Goal: Transaction & Acquisition: Purchase product/service

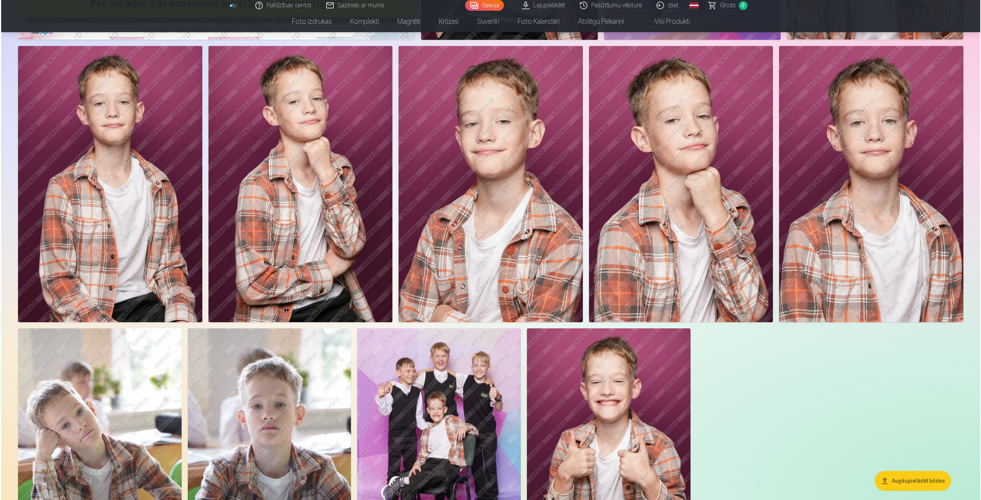
scroll to position [192, 0]
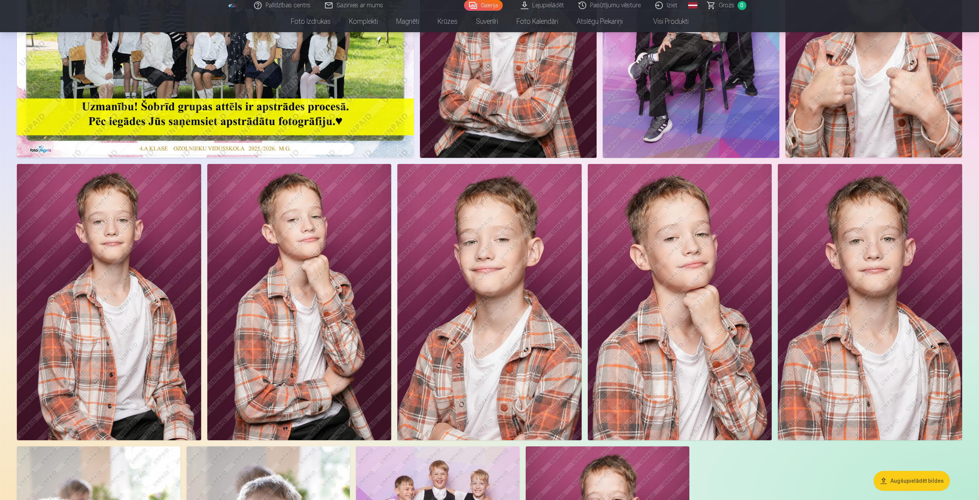
click at [119, 223] on img at bounding box center [109, 302] width 184 height 276
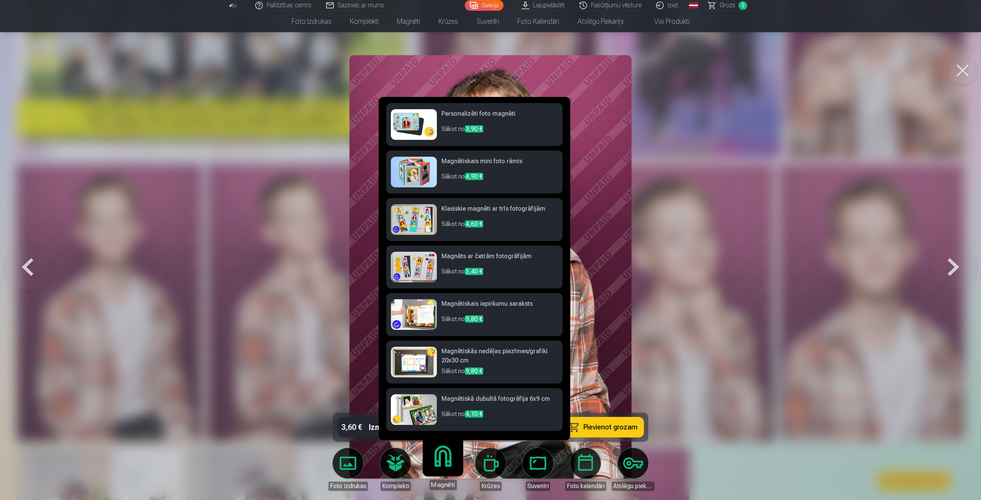
click at [441, 461] on link "Magnēti" at bounding box center [442, 466] width 47 height 47
click at [456, 212] on h6 "Klasiskie magnēti ar trīs fotogrāfijām" at bounding box center [499, 211] width 116 height 15
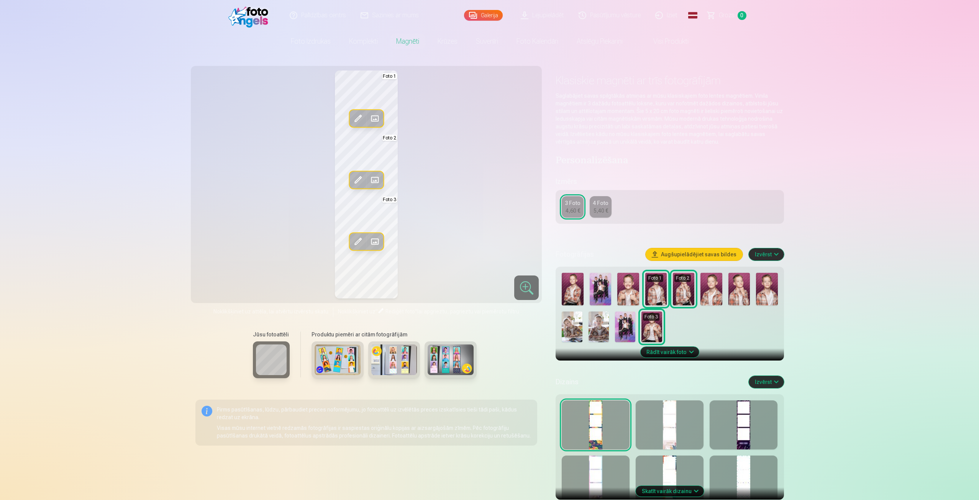
click at [574, 325] on img at bounding box center [572, 327] width 20 height 31
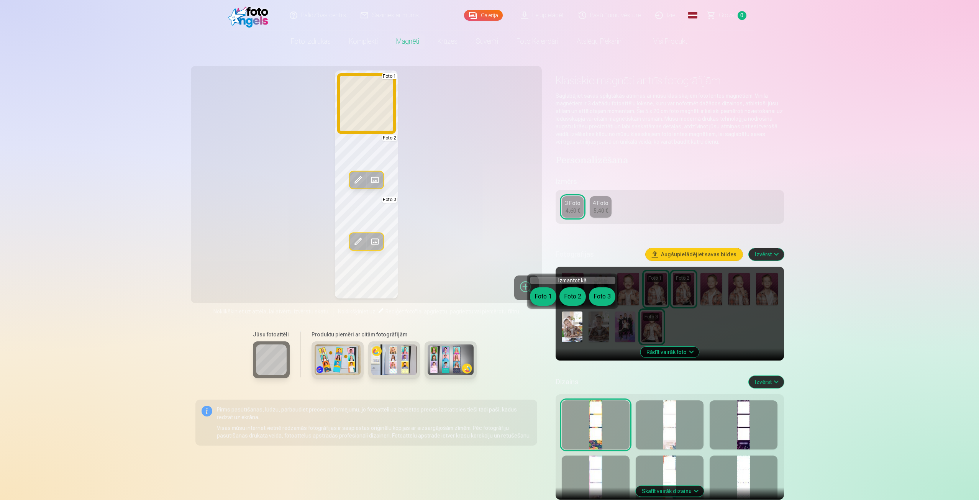
click at [540, 297] on button "Foto 1" at bounding box center [543, 296] width 26 height 18
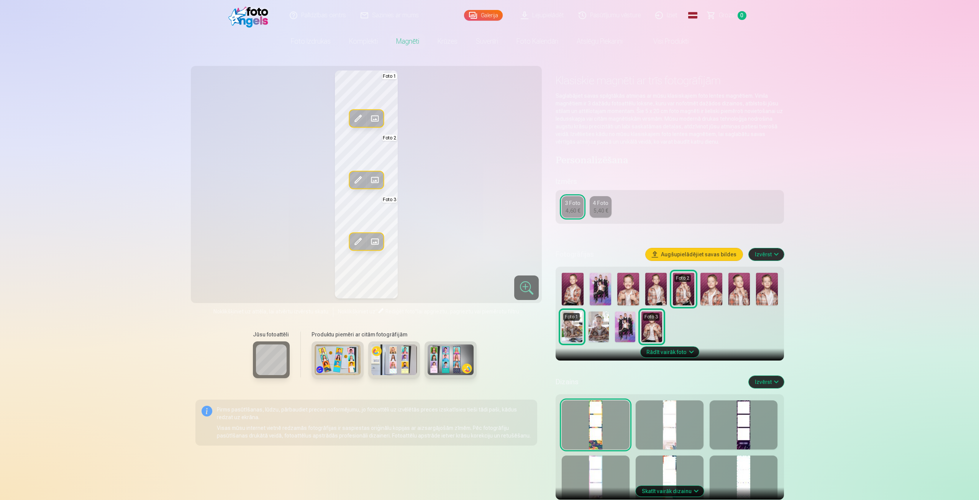
click at [600, 323] on img at bounding box center [599, 327] width 20 height 31
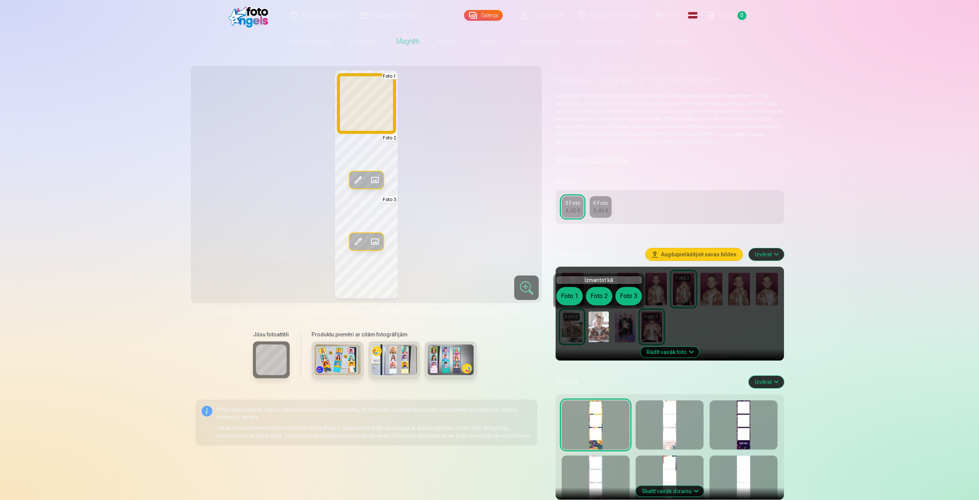
click at [566, 293] on button "Foto 1" at bounding box center [569, 296] width 26 height 18
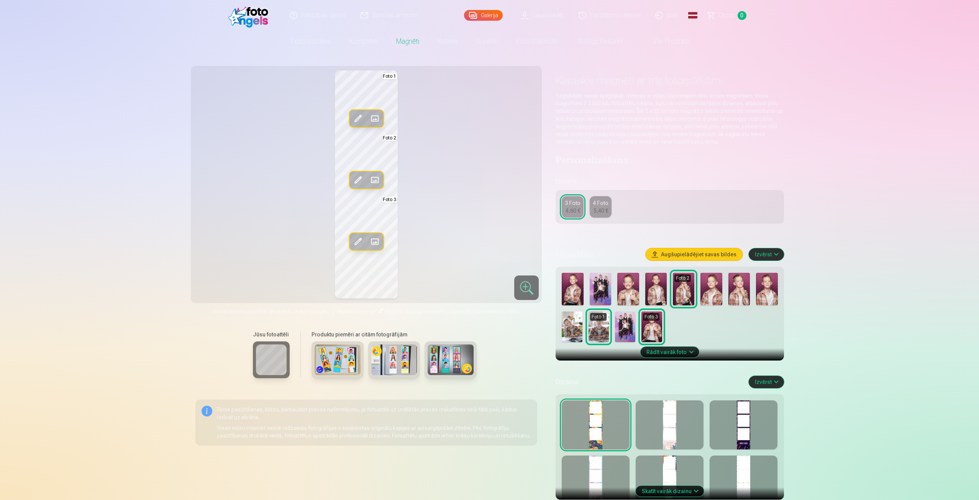
click at [567, 328] on img at bounding box center [572, 327] width 20 height 31
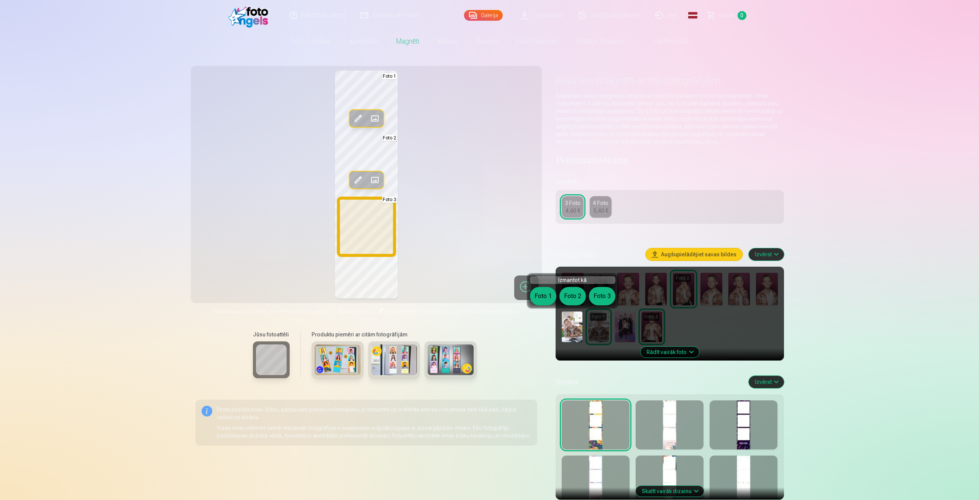
click at [597, 294] on button "Foto 3" at bounding box center [602, 296] width 26 height 18
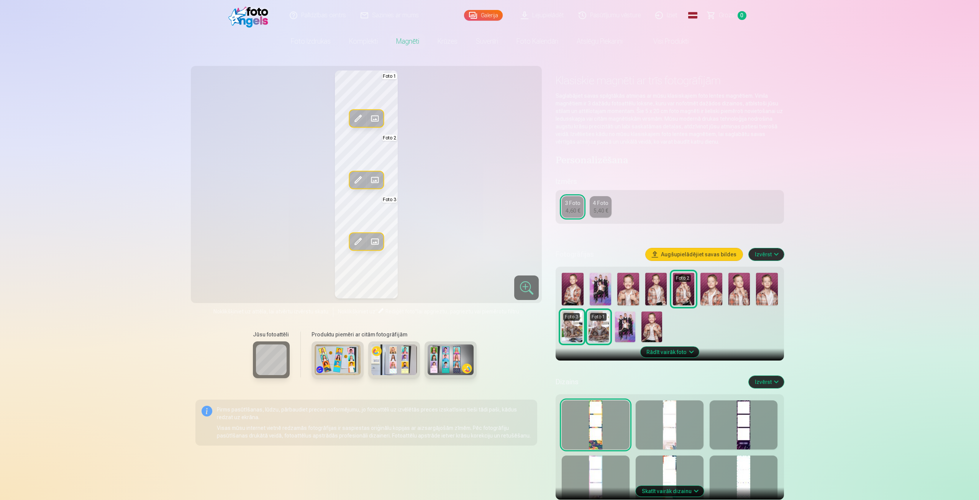
click at [630, 295] on img at bounding box center [627, 289] width 21 height 33
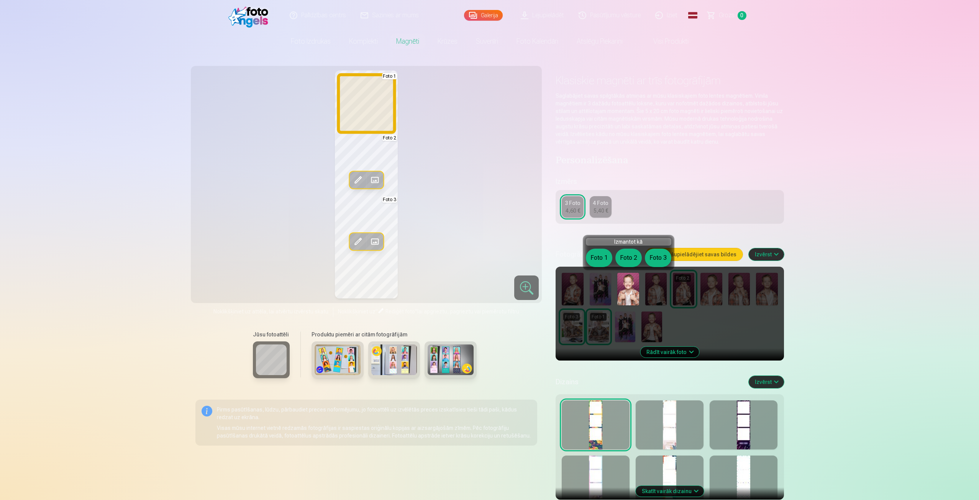
click at [599, 264] on button "Foto 1" at bounding box center [599, 258] width 26 height 18
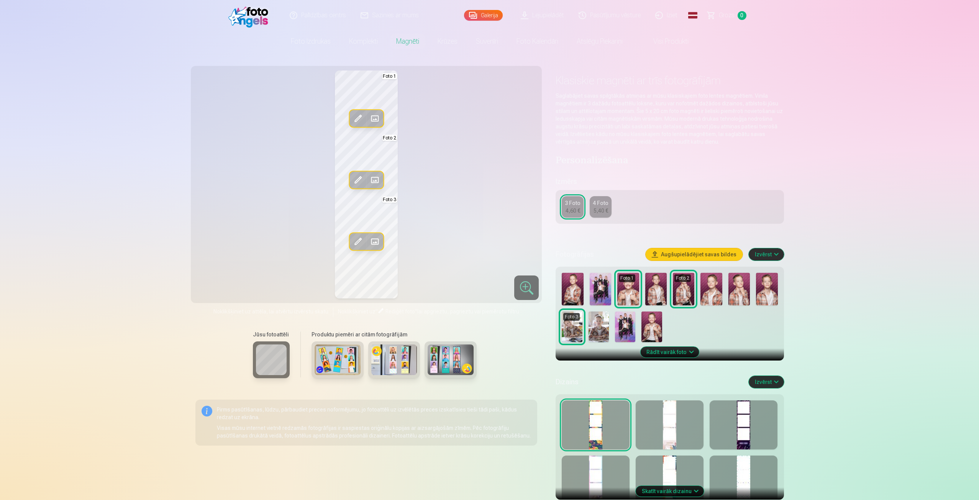
click at [572, 288] on img at bounding box center [572, 289] width 21 height 33
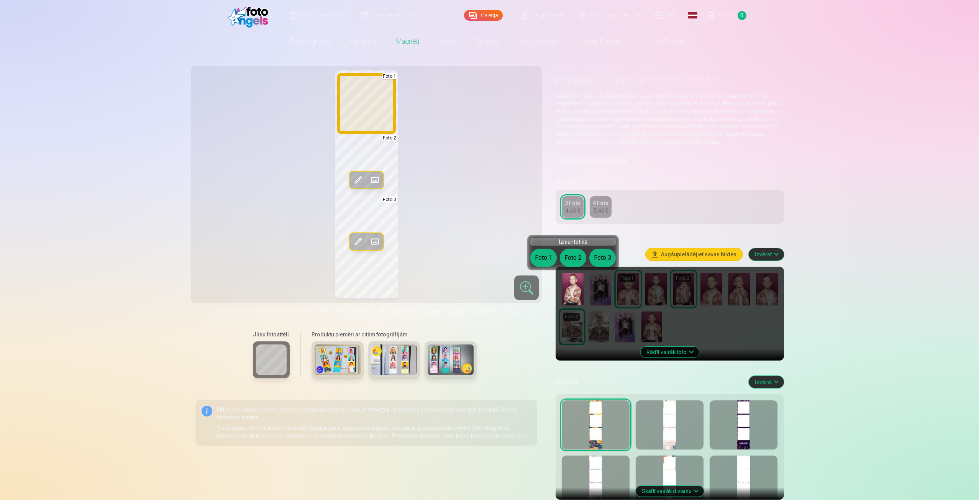
click at [544, 264] on button "Foto 1" at bounding box center [543, 258] width 26 height 18
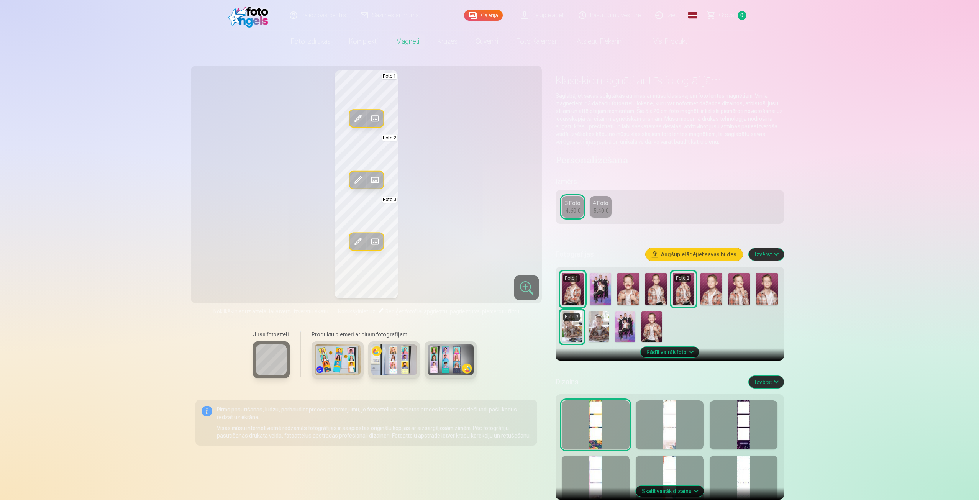
click at [659, 287] on img at bounding box center [655, 289] width 21 height 33
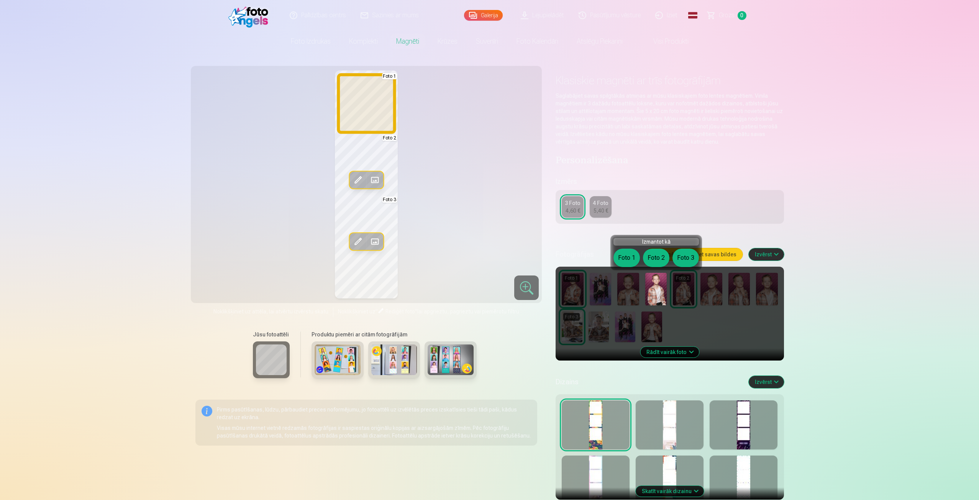
click at [628, 262] on button "Foto 1" at bounding box center [626, 258] width 26 height 18
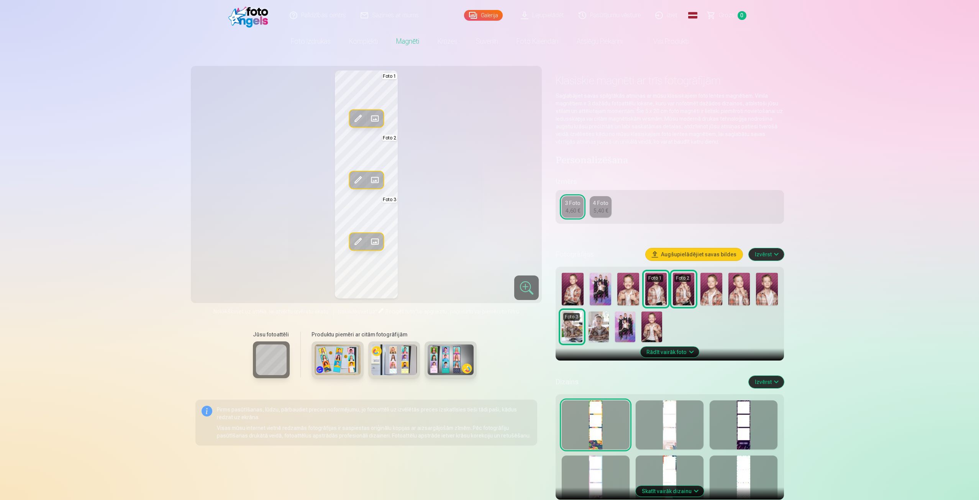
click at [654, 323] on img at bounding box center [651, 327] width 20 height 31
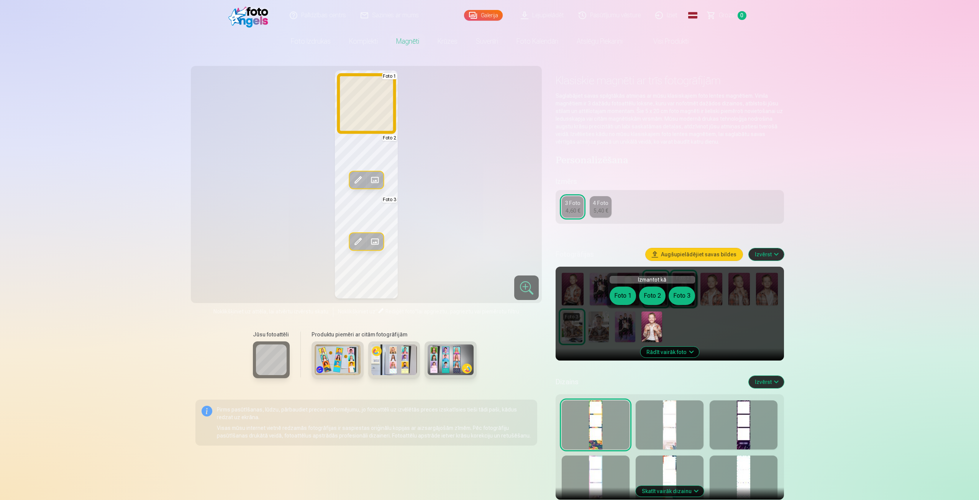
click at [625, 293] on button "Foto 1" at bounding box center [623, 296] width 26 height 18
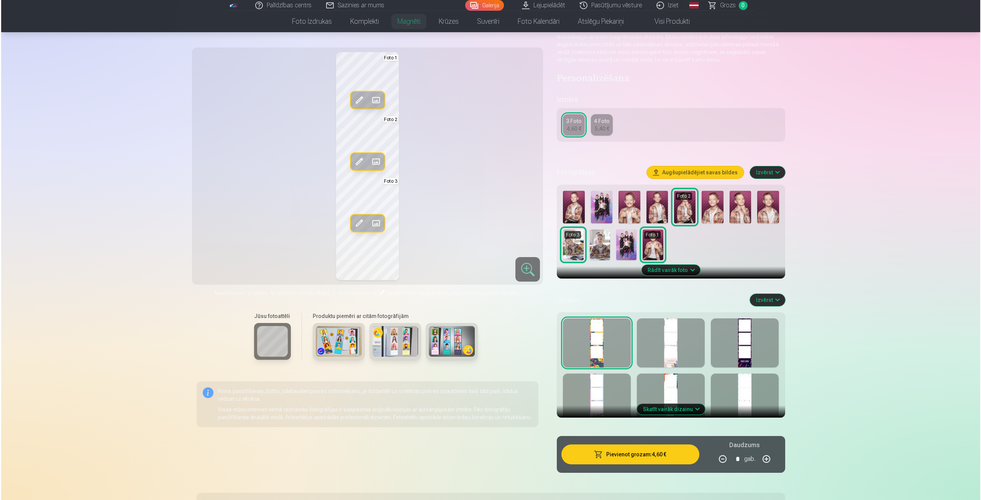
scroll to position [115, 0]
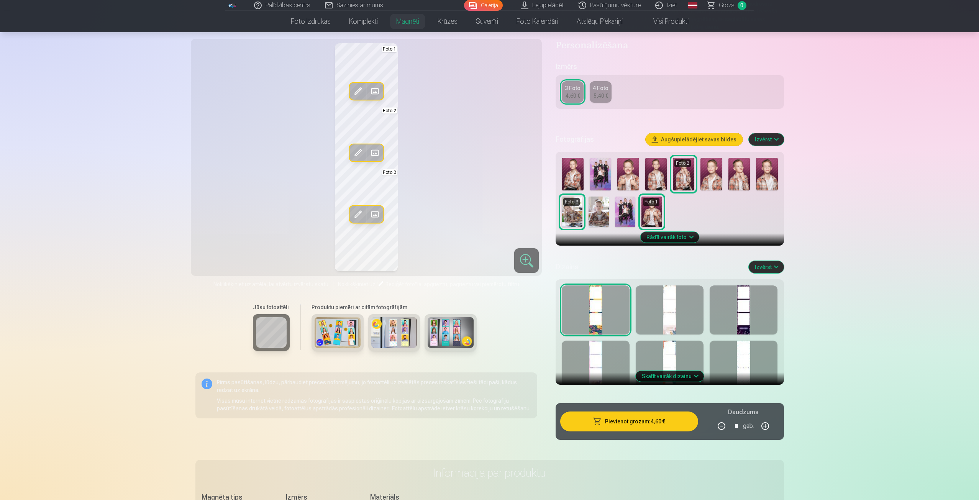
click at [663, 354] on div at bounding box center [670, 365] width 68 height 49
click at [763, 423] on button "button" at bounding box center [765, 426] width 18 height 18
type input "*"
click at [613, 420] on button "Pievienot grozam : 9,20 €" at bounding box center [629, 422] width 138 height 20
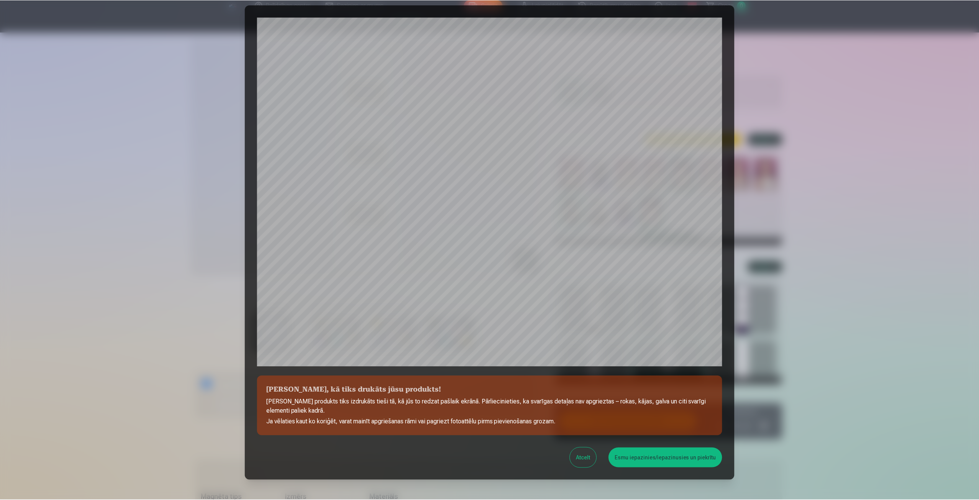
scroll to position [0, 0]
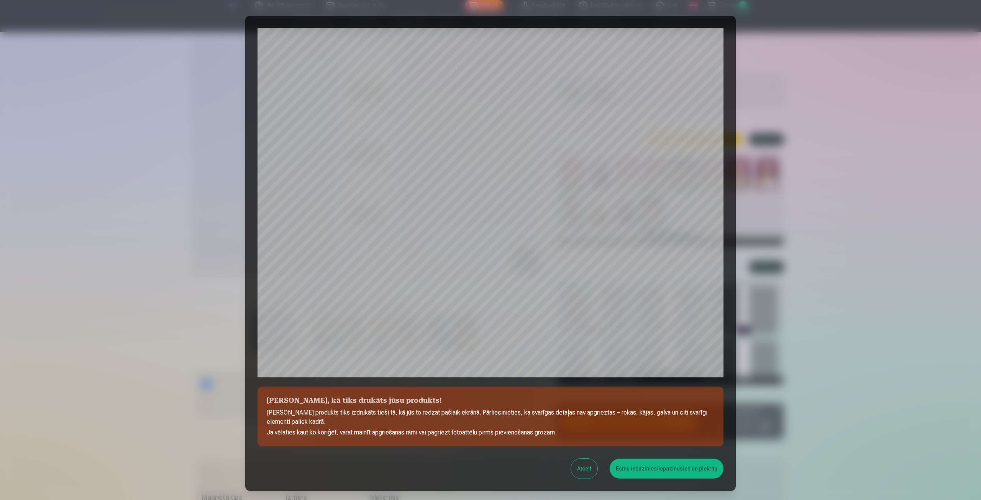
click at [648, 467] on button "Esmu iepazinies/iepazinusies un piekrītu" at bounding box center [667, 469] width 114 height 20
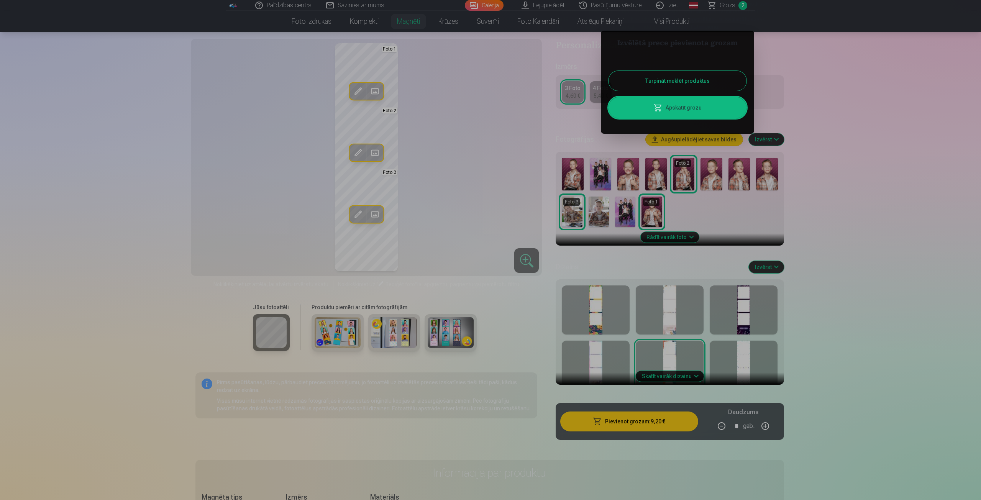
click at [605, 418] on div at bounding box center [490, 250] width 981 height 500
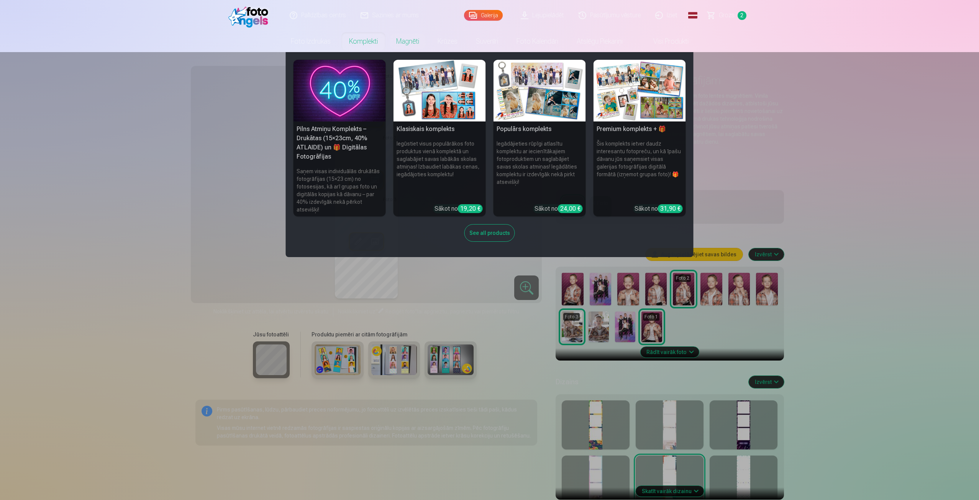
click at [360, 41] on link "Komplekti" at bounding box center [363, 41] width 47 height 21
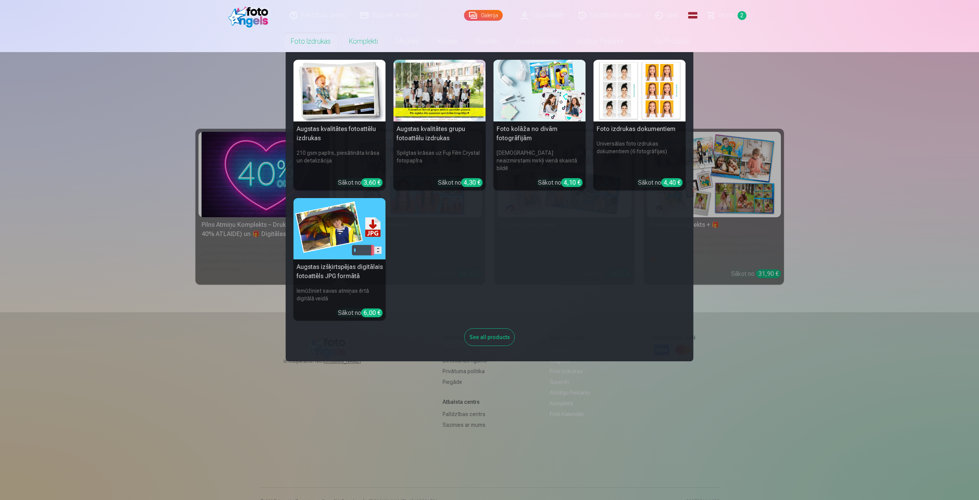
click at [435, 91] on div at bounding box center [440, 91] width 92 height 62
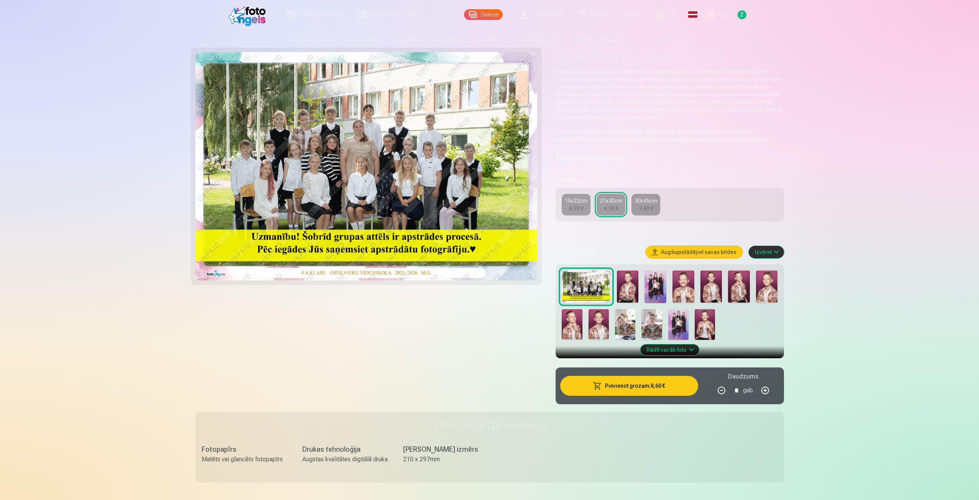
scroll to position [153, 0]
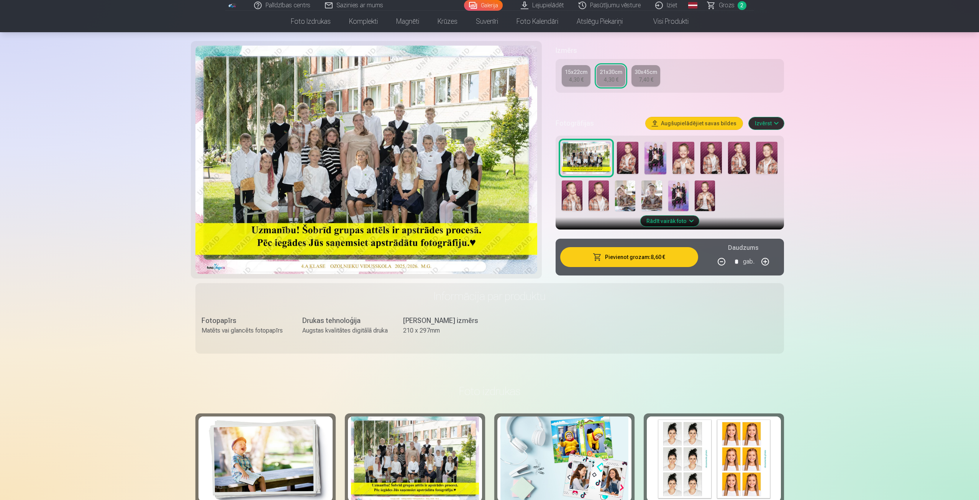
click at [574, 74] on div "15x22cm" at bounding box center [576, 72] width 23 height 8
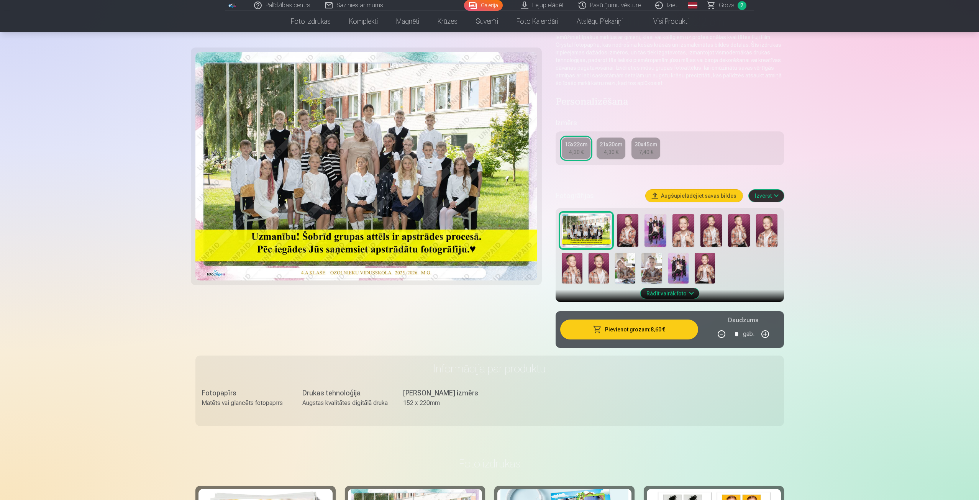
scroll to position [77, 0]
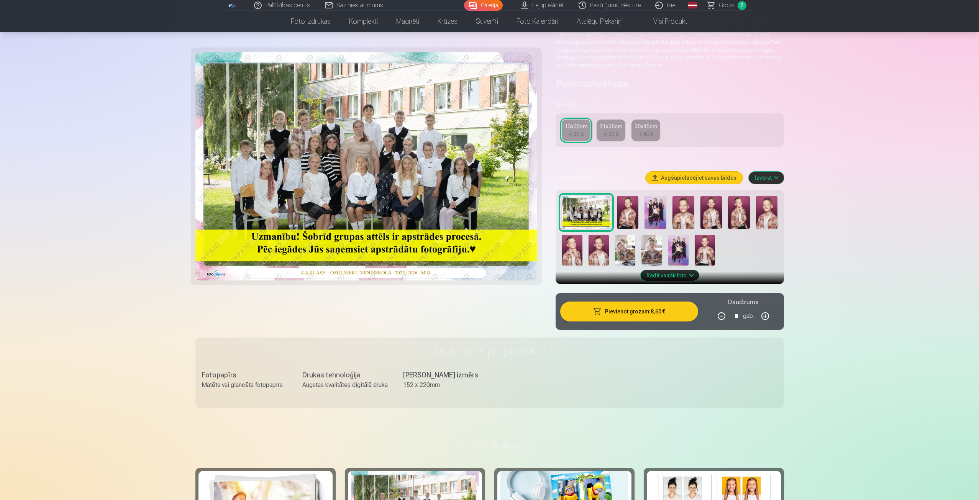
click at [650, 215] on img at bounding box center [655, 212] width 22 height 33
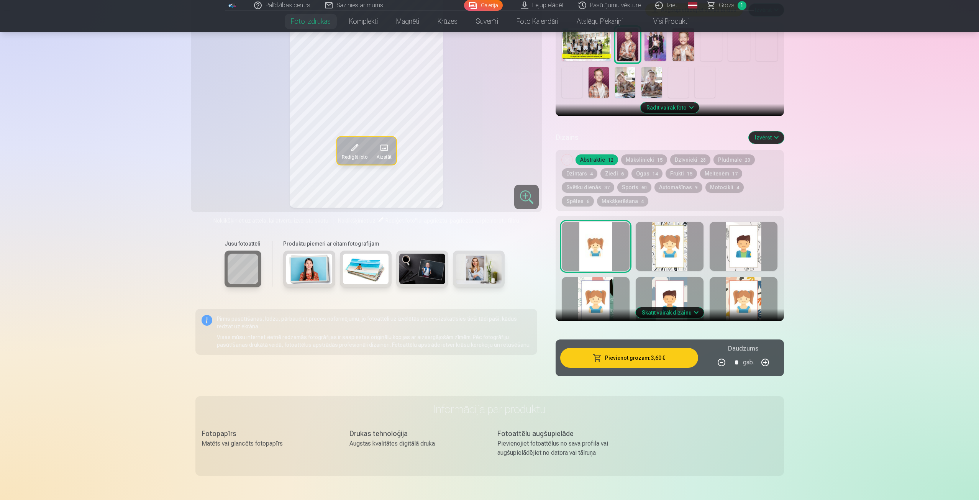
scroll to position [268, 0]
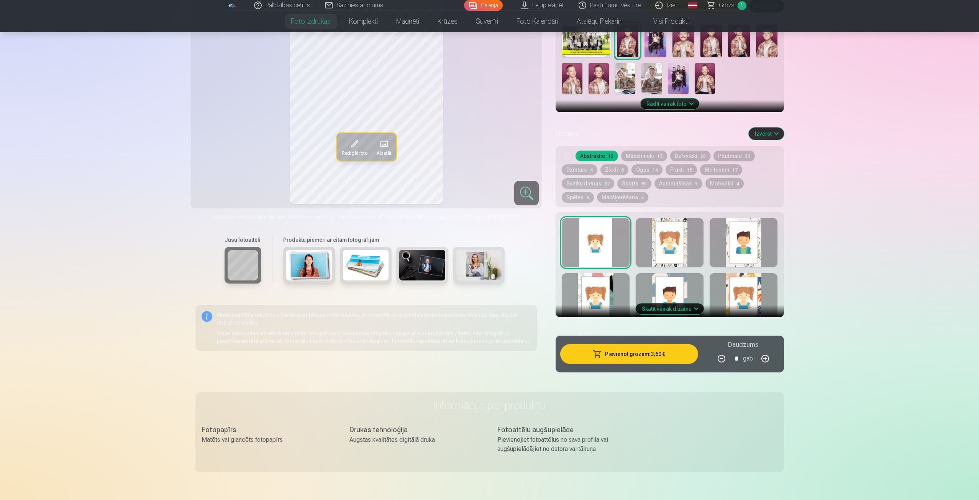
click at [309, 256] on img at bounding box center [309, 265] width 46 height 31
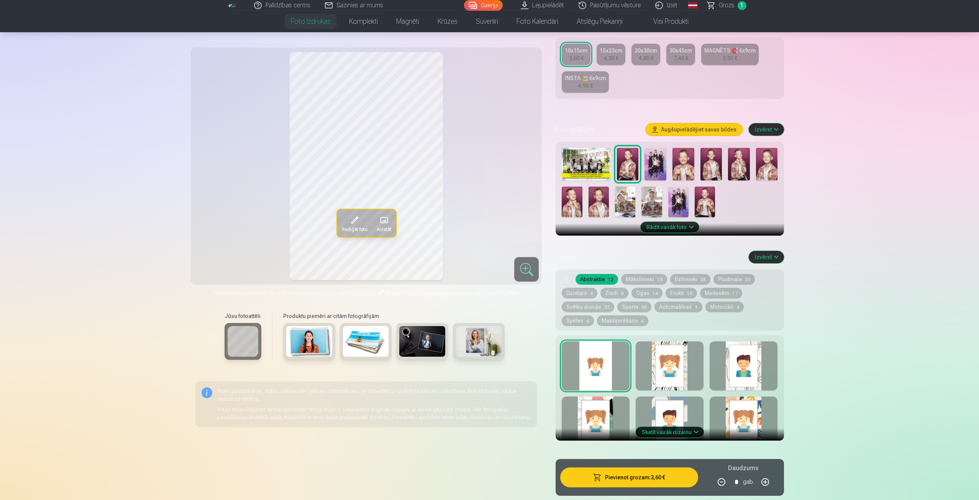
scroll to position [115, 0]
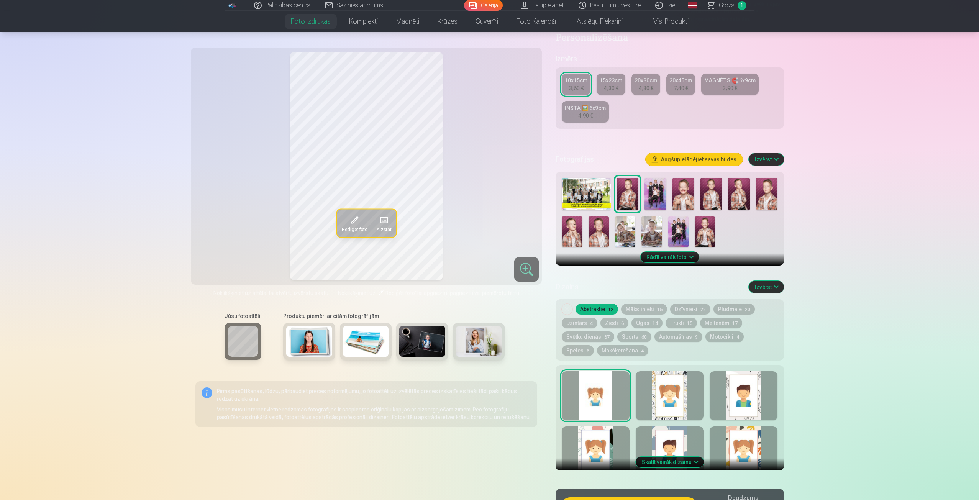
click at [381, 291] on span at bounding box center [381, 292] width 6 height 6
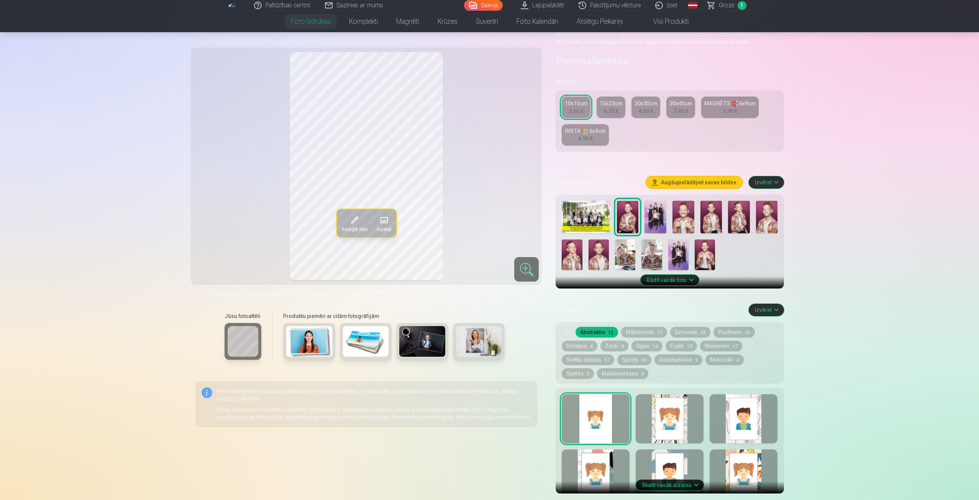
scroll to position [153, 0]
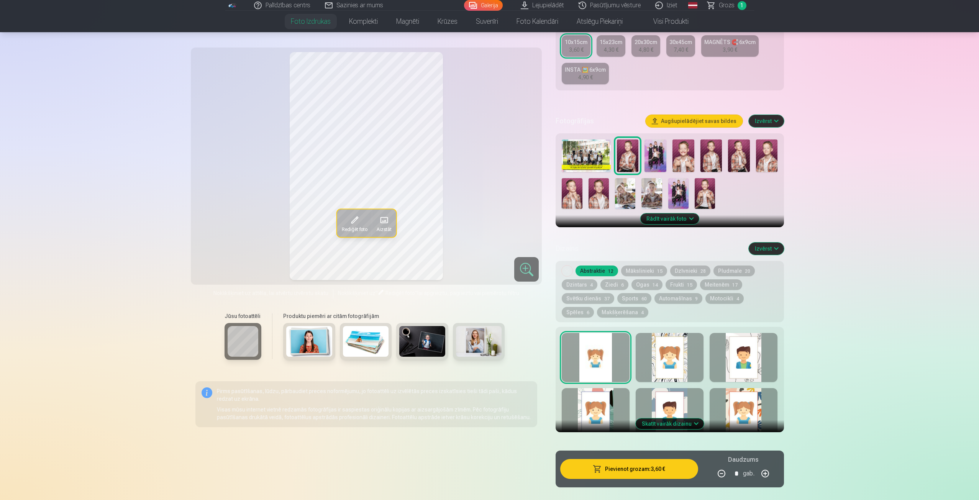
click at [641, 269] on button "Mākslinieki 15" at bounding box center [644, 271] width 46 height 11
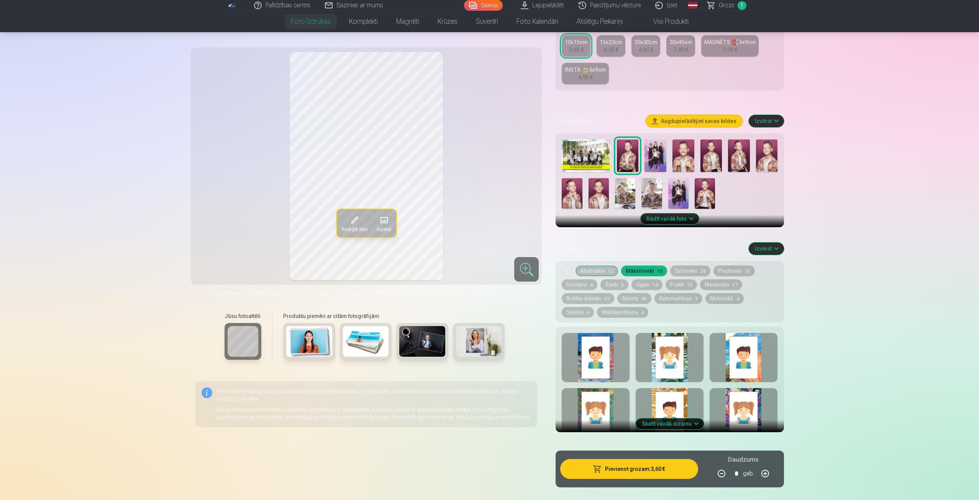
click at [687, 269] on button "Dzīvnieki 28" at bounding box center [690, 271] width 40 height 11
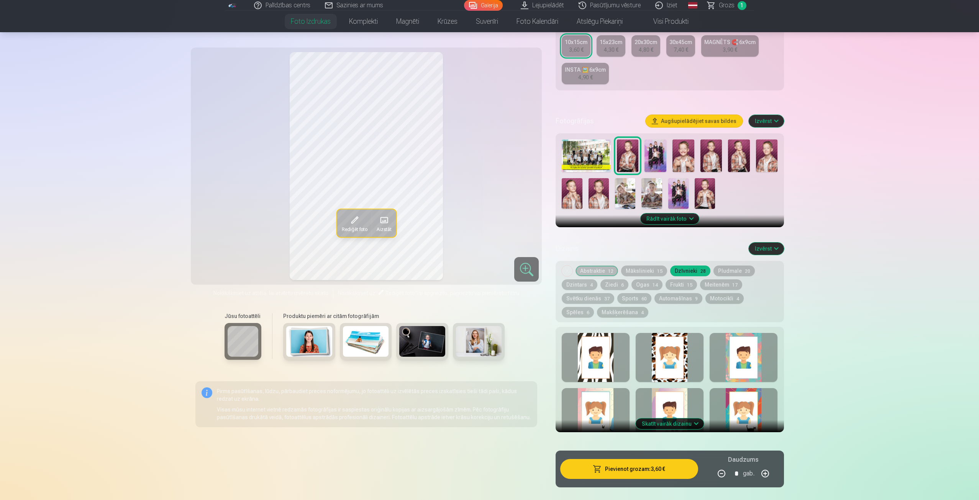
click at [593, 270] on button "Abstraktie 12" at bounding box center [596, 271] width 43 height 11
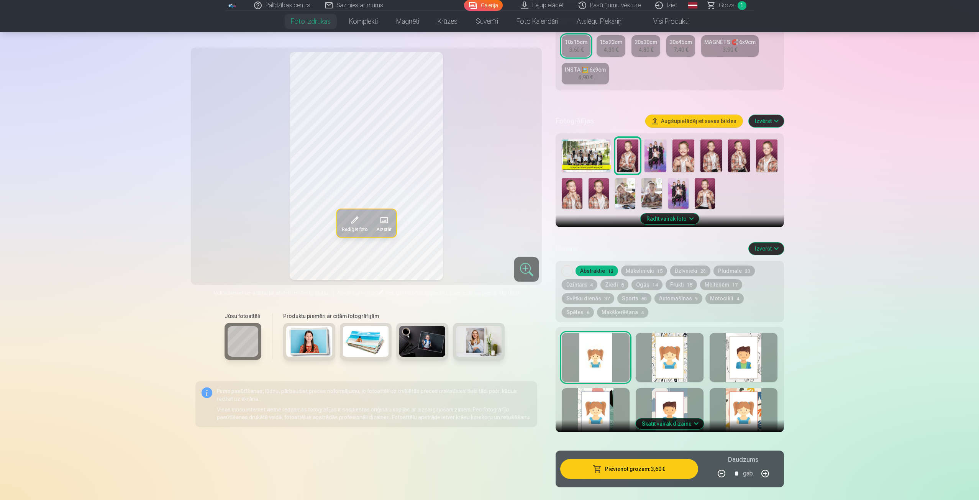
click at [572, 282] on button "Dzintars 4" at bounding box center [580, 284] width 36 height 11
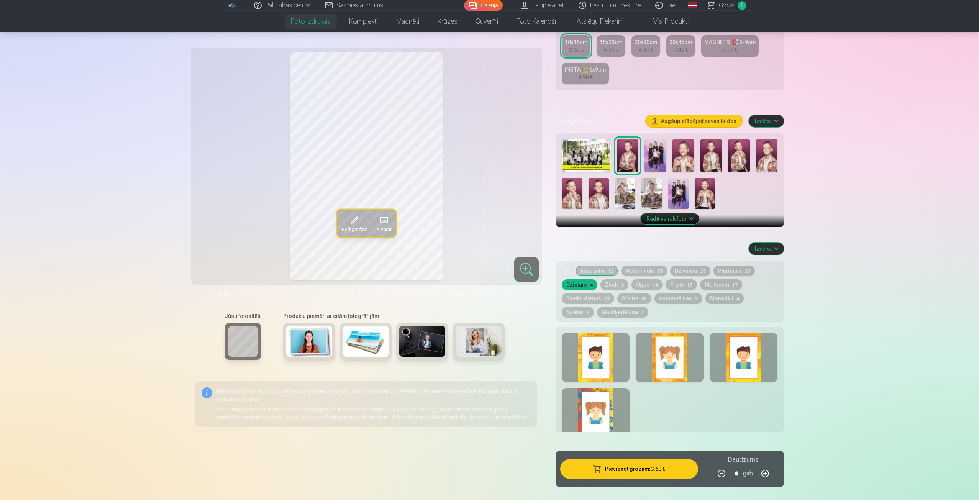
click at [682, 296] on button "Automašīnas 9" at bounding box center [678, 298] width 48 height 11
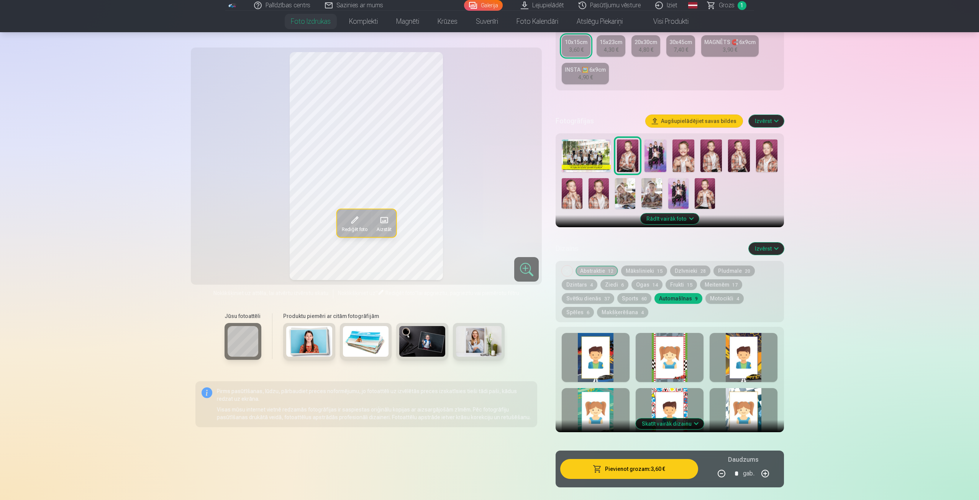
click at [585, 267] on button "Abstraktie 12" at bounding box center [596, 271] width 43 height 11
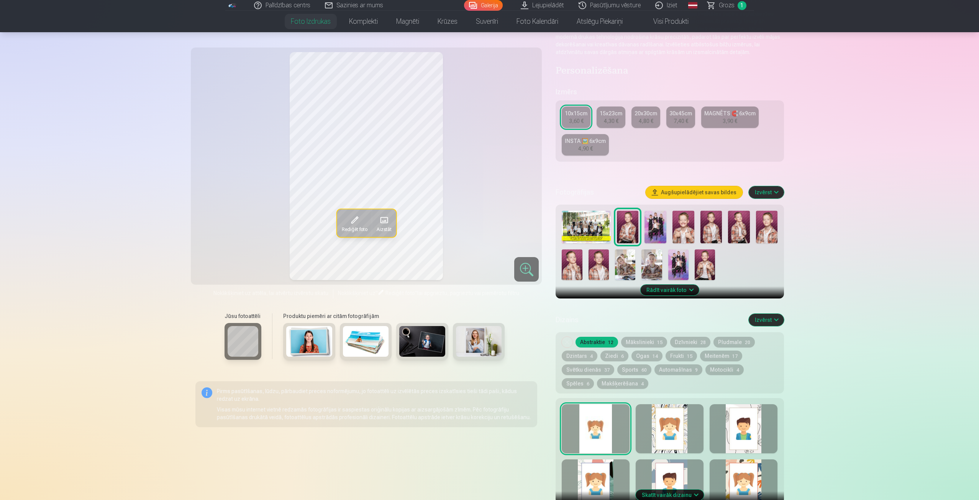
scroll to position [77, 0]
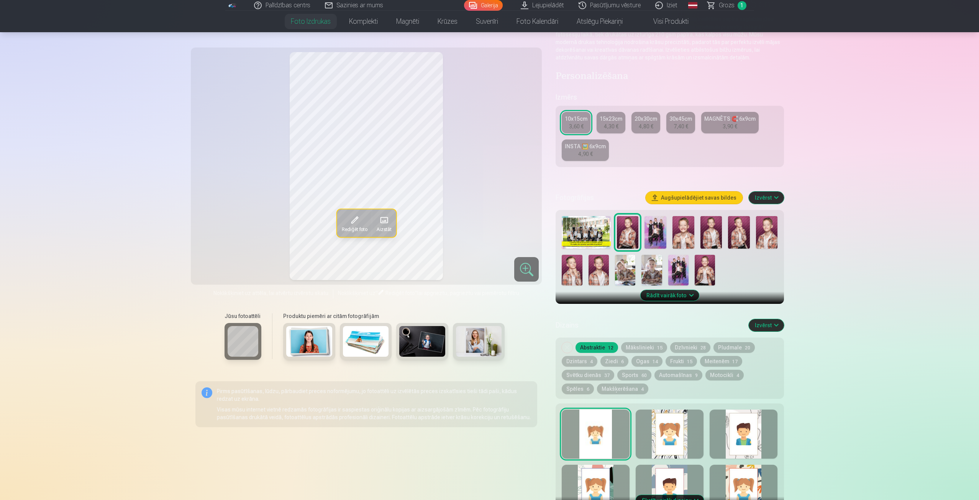
click at [594, 384] on button "Spēles 6" at bounding box center [578, 389] width 32 height 11
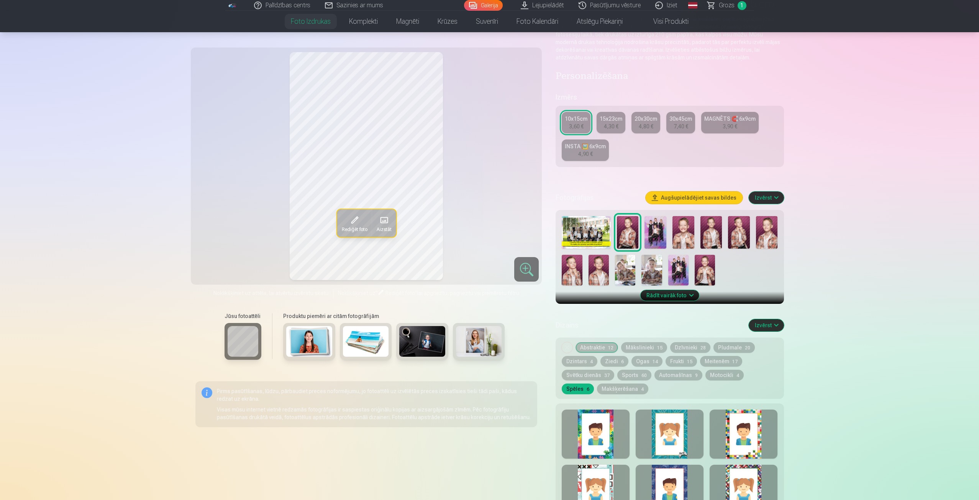
click at [594, 422] on div at bounding box center [596, 434] width 68 height 49
click at [597, 345] on button "Abstraktie 12" at bounding box center [596, 347] width 43 height 11
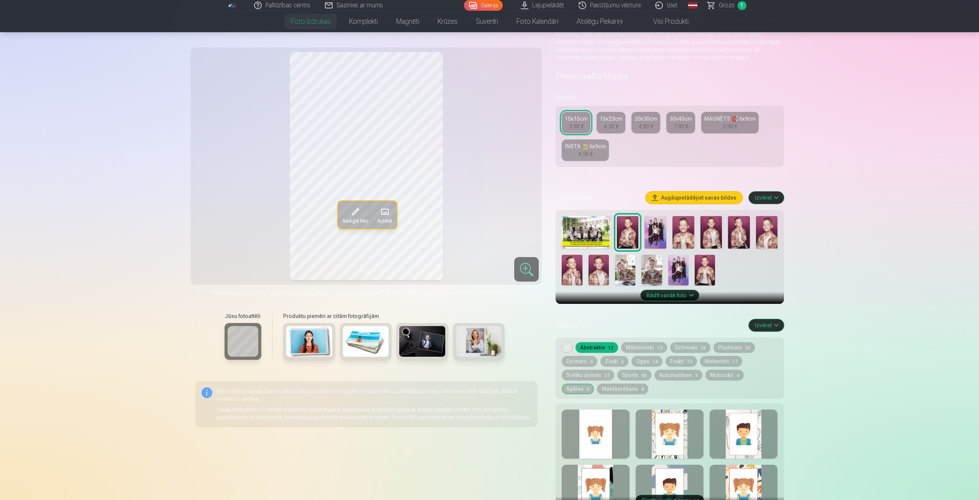
click at [602, 412] on div at bounding box center [596, 434] width 68 height 49
click at [668, 429] on div at bounding box center [670, 434] width 68 height 49
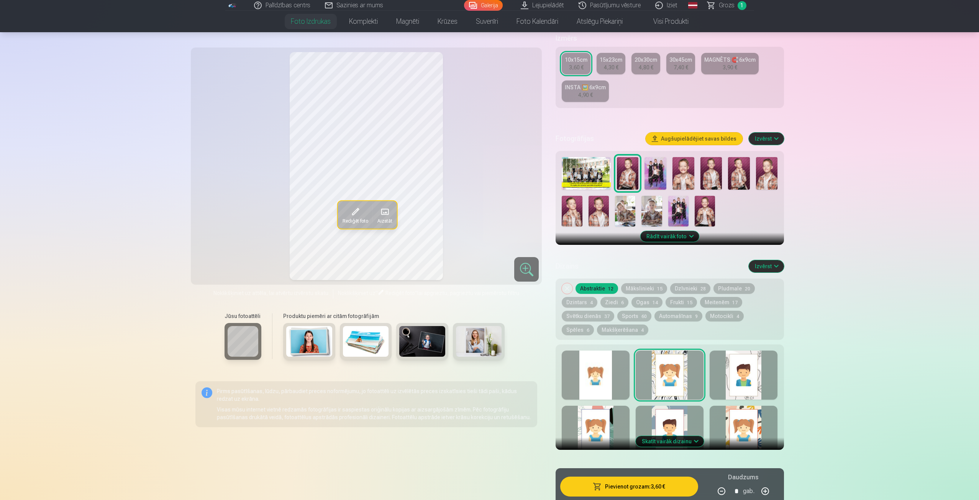
scroll to position [153, 0]
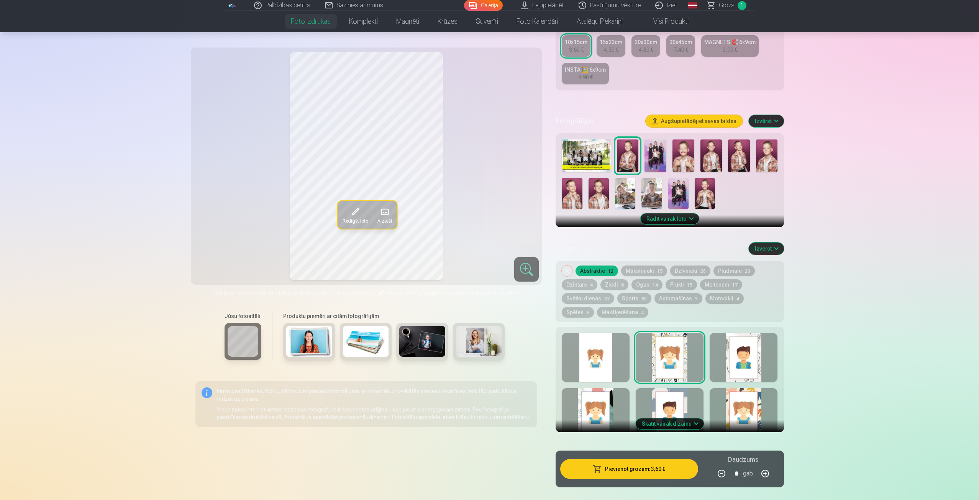
click at [735, 406] on div at bounding box center [744, 412] width 68 height 49
click at [771, 159] on img at bounding box center [767, 155] width 22 height 33
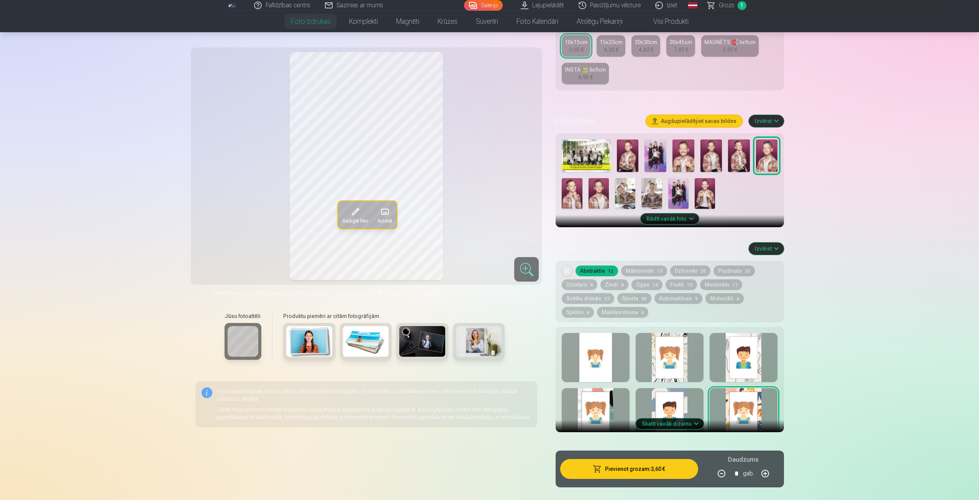
click at [629, 156] on img at bounding box center [628, 155] width 22 height 33
click at [567, 194] on img at bounding box center [572, 193] width 20 height 31
click at [701, 187] on img at bounding box center [705, 193] width 20 height 31
click at [628, 153] on img at bounding box center [628, 155] width 22 height 33
click at [708, 150] on img at bounding box center [711, 155] width 22 height 33
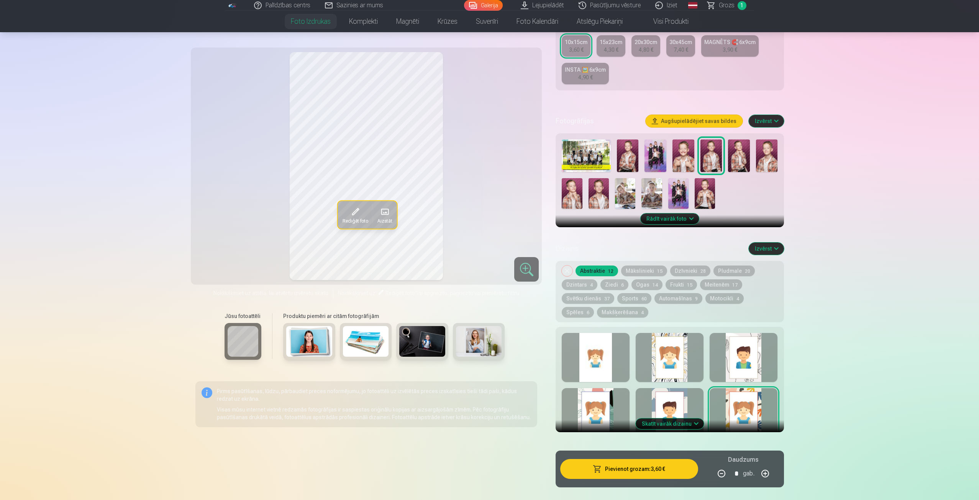
click at [741, 149] on img at bounding box center [739, 155] width 22 height 33
click at [772, 152] on img at bounding box center [767, 155] width 22 height 33
click at [575, 197] on img at bounding box center [572, 193] width 20 height 31
click at [612, 187] on div at bounding box center [670, 173] width 222 height 75
click at [601, 195] on img at bounding box center [599, 193] width 20 height 31
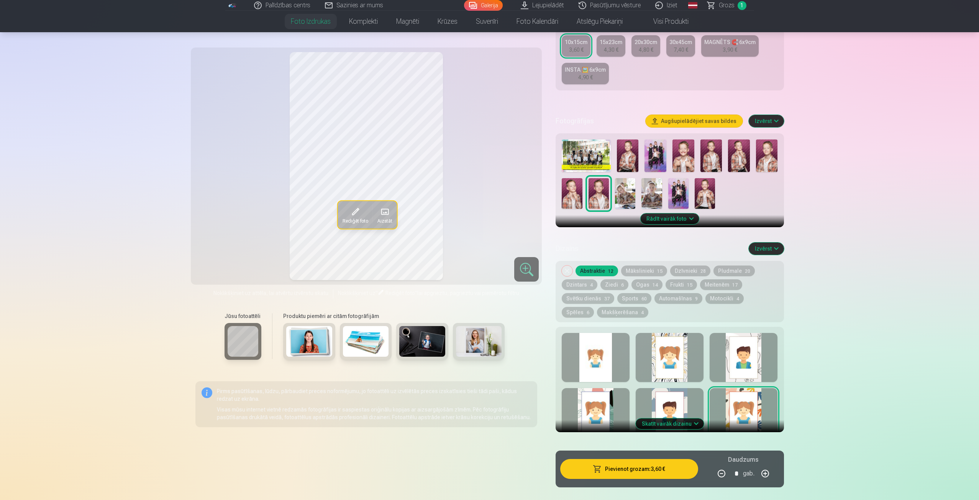
click at [703, 194] on img at bounding box center [705, 193] width 20 height 31
click at [648, 162] on img at bounding box center [655, 155] width 22 height 33
click at [622, 158] on img at bounding box center [628, 155] width 22 height 33
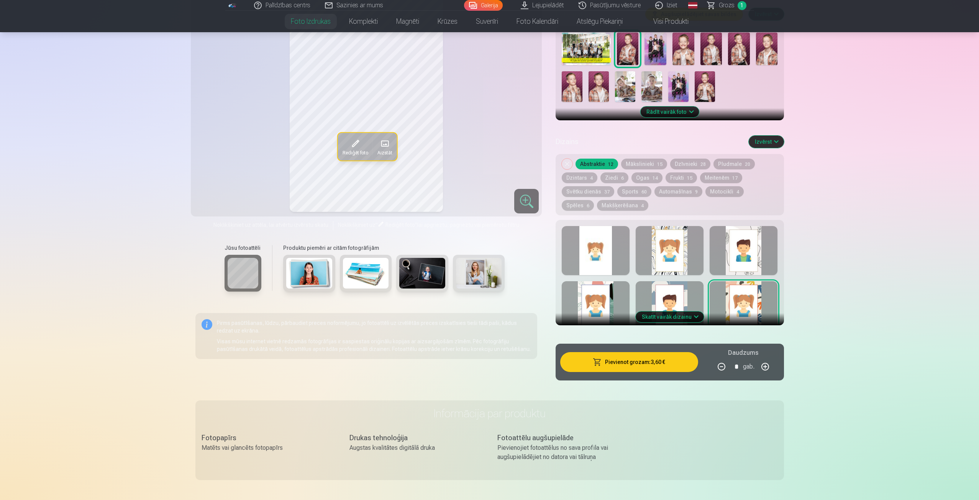
scroll to position [268, 0]
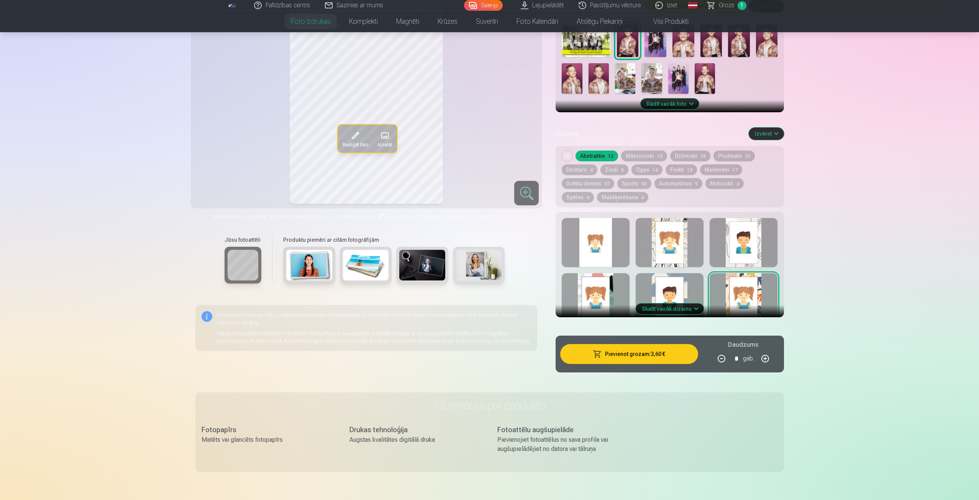
click at [674, 284] on div at bounding box center [670, 297] width 68 height 49
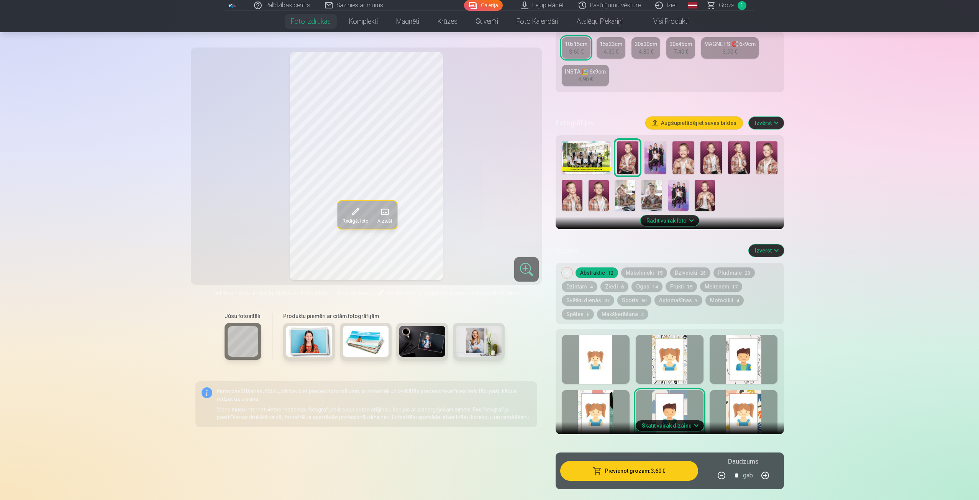
scroll to position [153, 0]
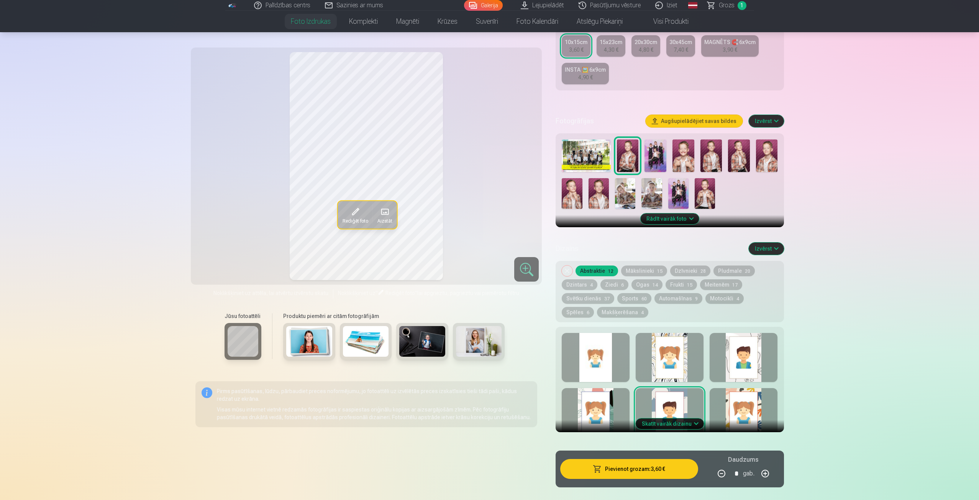
click at [616, 283] on button "Ziedi 6" at bounding box center [614, 284] width 28 height 11
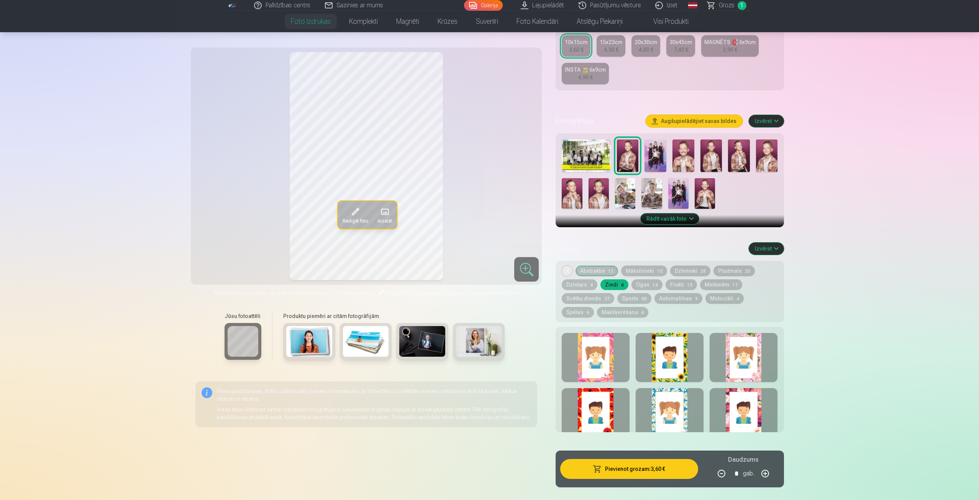
click at [645, 282] on button "Ogas 14" at bounding box center [646, 284] width 31 height 11
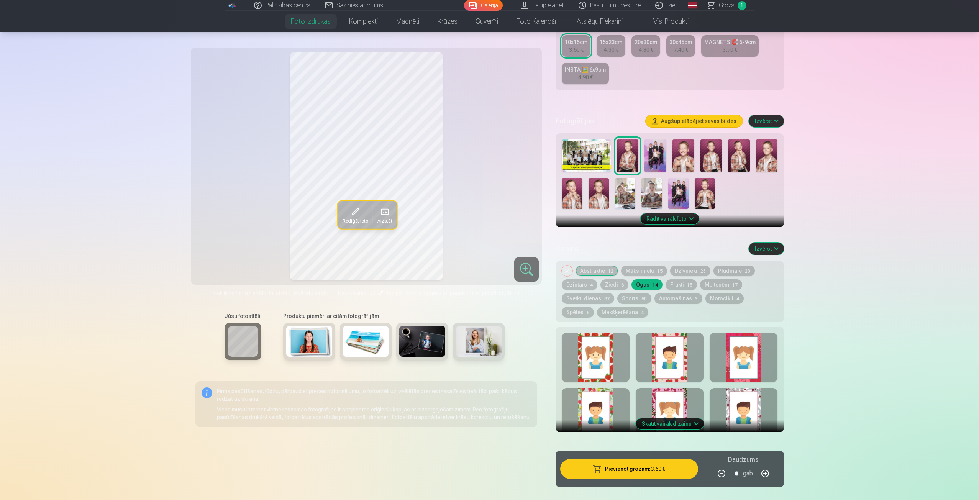
click at [676, 271] on button "Dzīvnieki 28" at bounding box center [690, 271] width 40 height 11
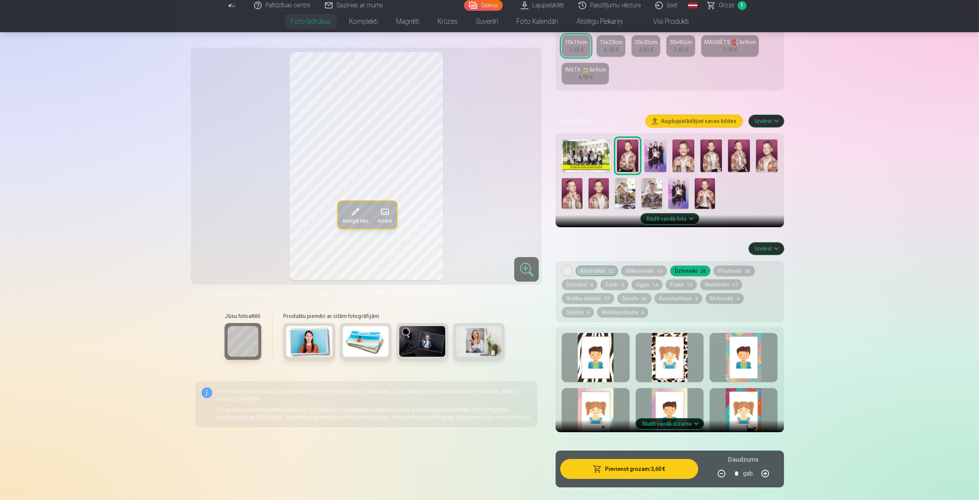
click at [736, 263] on div "Noņemiet dizainu Abstraktie 12 Mākslinieki 15 Dzīvnieki 28 Pludmale 20 Dzintars…" at bounding box center [670, 291] width 228 height 61
click at [740, 268] on button "Pludmale 20" at bounding box center [733, 271] width 41 height 11
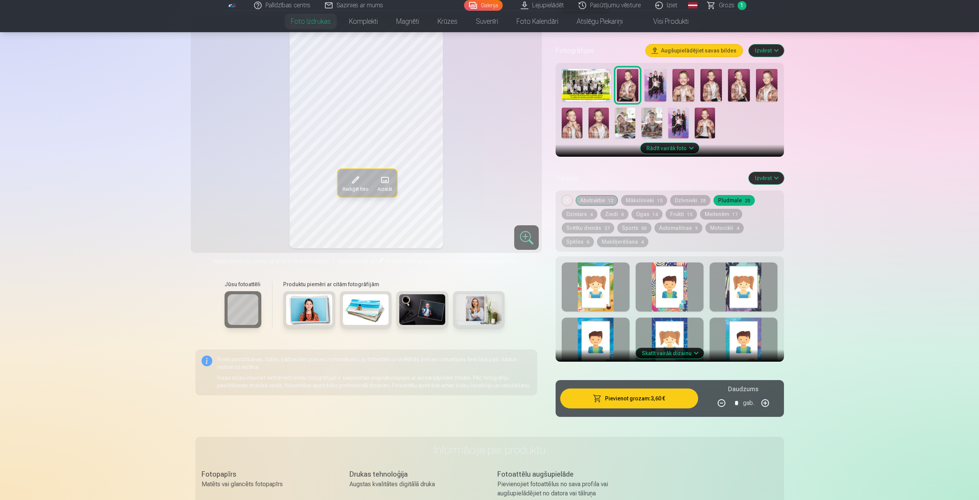
scroll to position [230, 0]
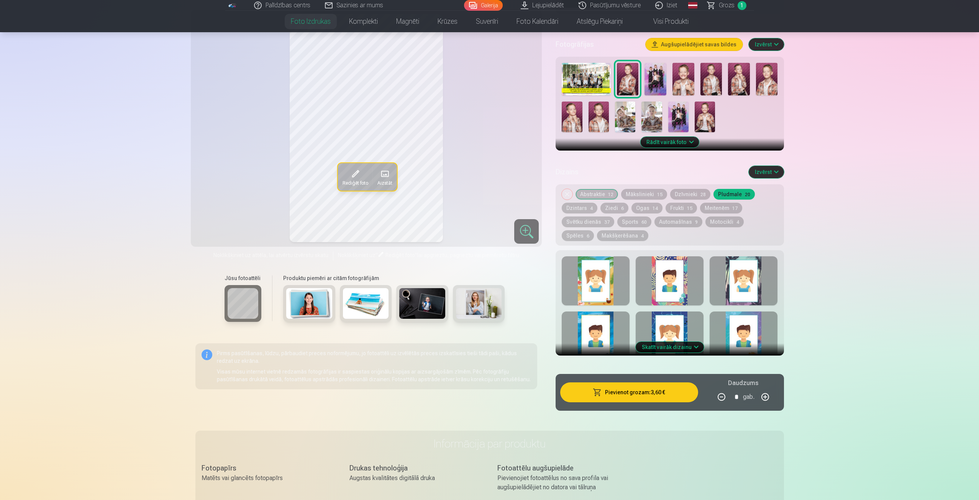
click at [636, 194] on button "Mākslinieki 15" at bounding box center [644, 194] width 46 height 11
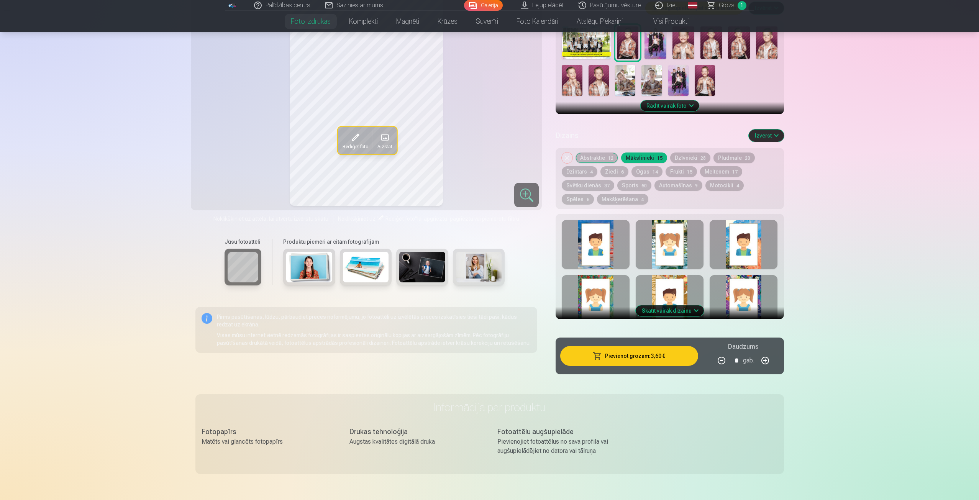
scroll to position [268, 0]
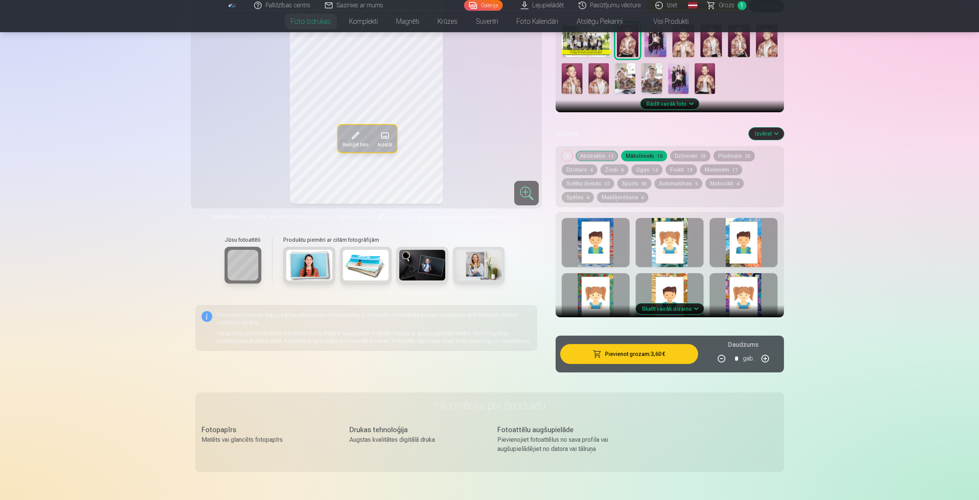
click at [601, 240] on div at bounding box center [596, 242] width 68 height 49
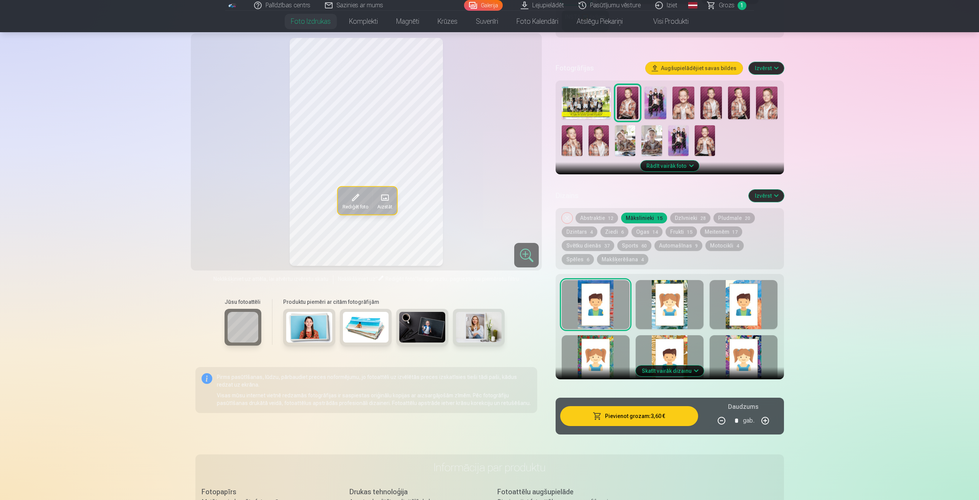
scroll to position [230, 0]
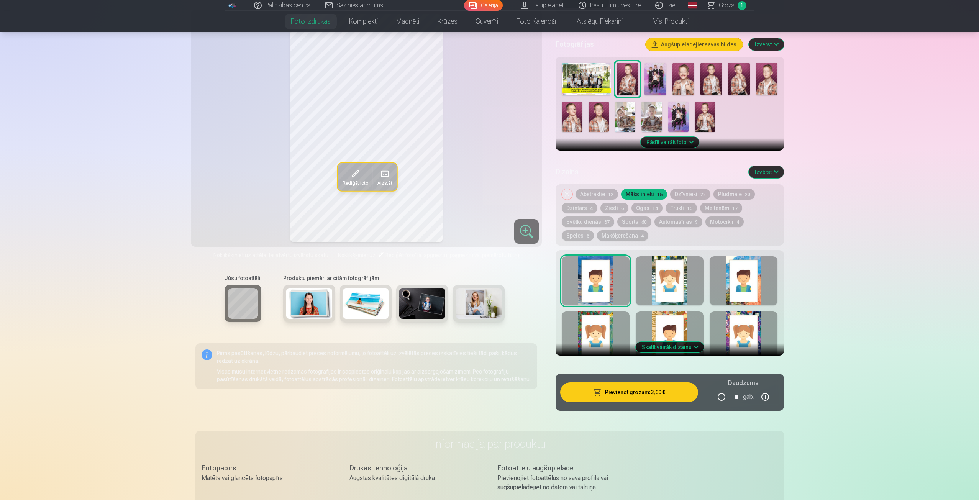
click at [688, 346] on button "Skatīt vairāk dizainu" at bounding box center [670, 347] width 68 height 11
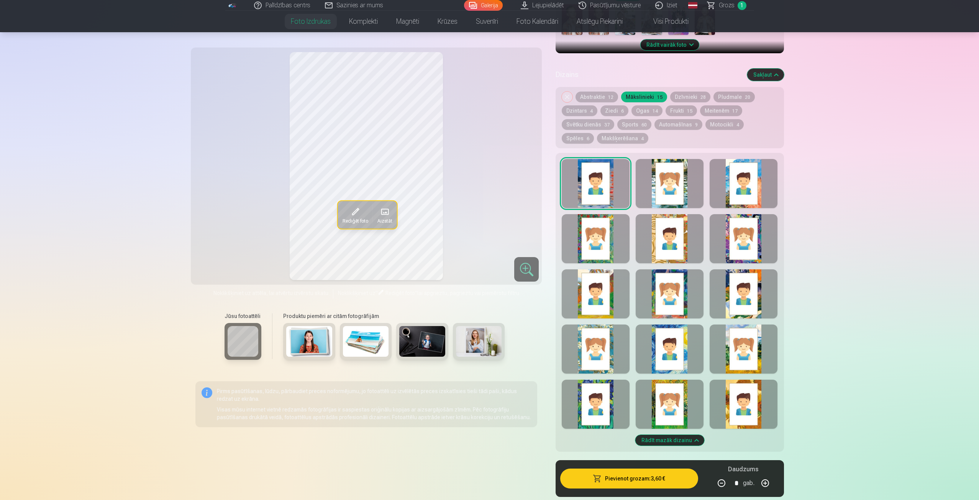
scroll to position [383, 0]
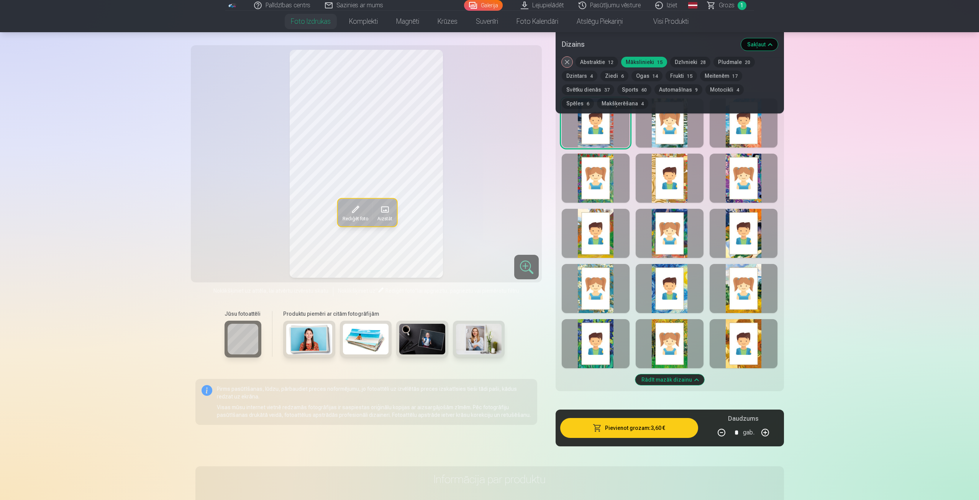
click at [736, 335] on div at bounding box center [744, 343] width 68 height 49
click at [675, 344] on div at bounding box center [670, 343] width 68 height 49
click at [731, 287] on div at bounding box center [744, 288] width 68 height 49
click at [720, 238] on div at bounding box center [744, 233] width 68 height 49
click at [596, 247] on div at bounding box center [596, 233] width 68 height 49
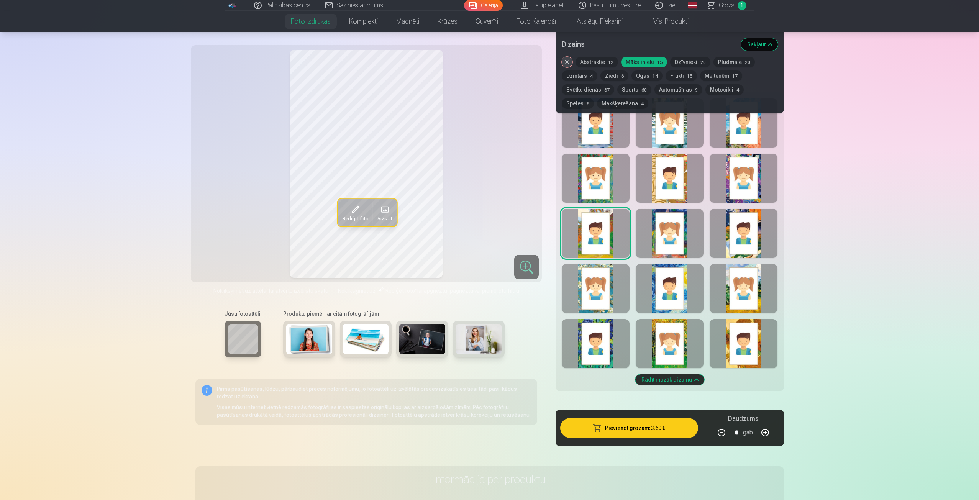
click at [672, 232] on div at bounding box center [670, 233] width 68 height 49
click at [665, 184] on div at bounding box center [670, 178] width 68 height 49
click at [685, 233] on div at bounding box center [670, 233] width 68 height 49
click at [743, 164] on div at bounding box center [744, 178] width 68 height 49
click at [602, 175] on div at bounding box center [596, 178] width 68 height 49
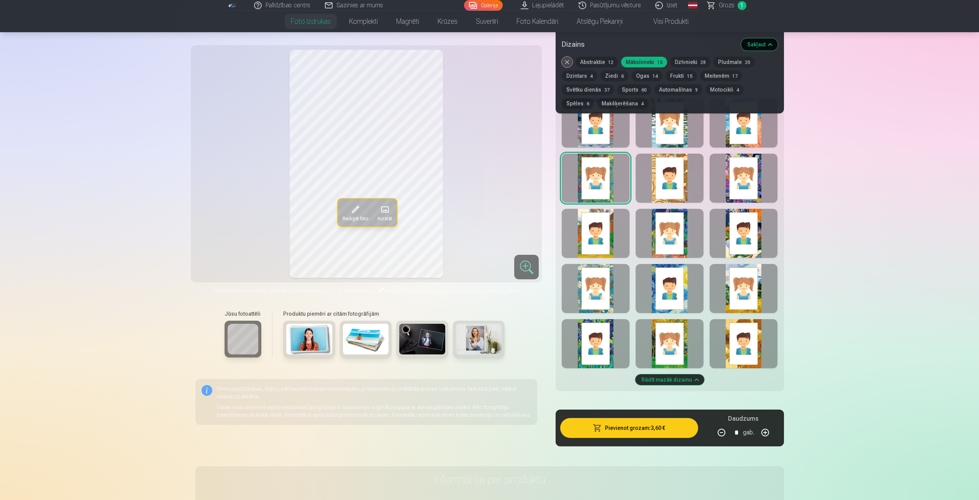
click at [728, 135] on div at bounding box center [744, 122] width 68 height 49
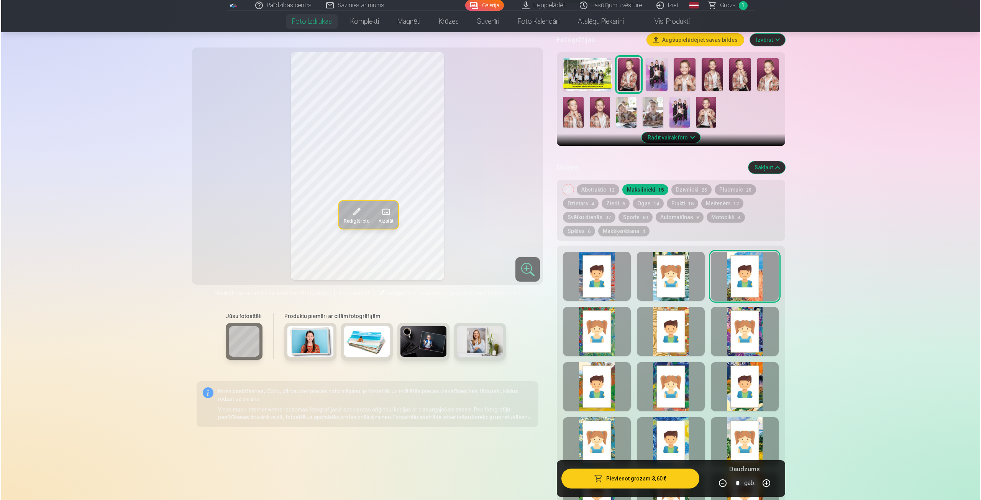
scroll to position [230, 0]
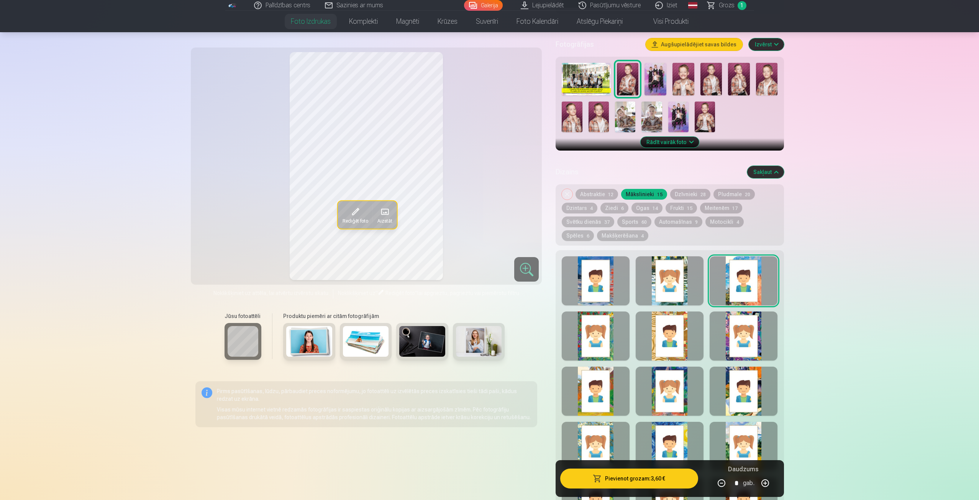
click at [636, 473] on button "Pievienot grozam : 3,60 €" at bounding box center [629, 479] width 138 height 20
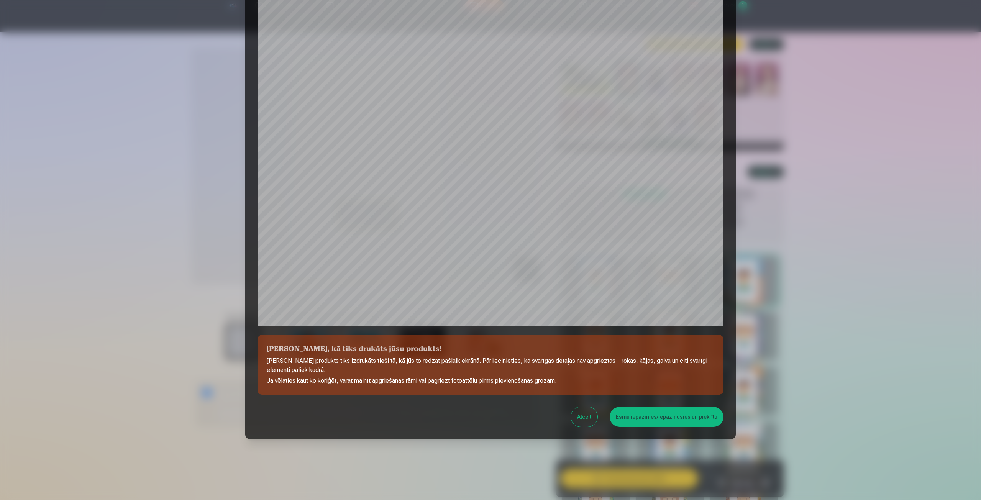
scroll to position [52, 0]
click at [653, 418] on button "Esmu iepazinies/iepazinusies un piekrītu" at bounding box center [667, 417] width 114 height 20
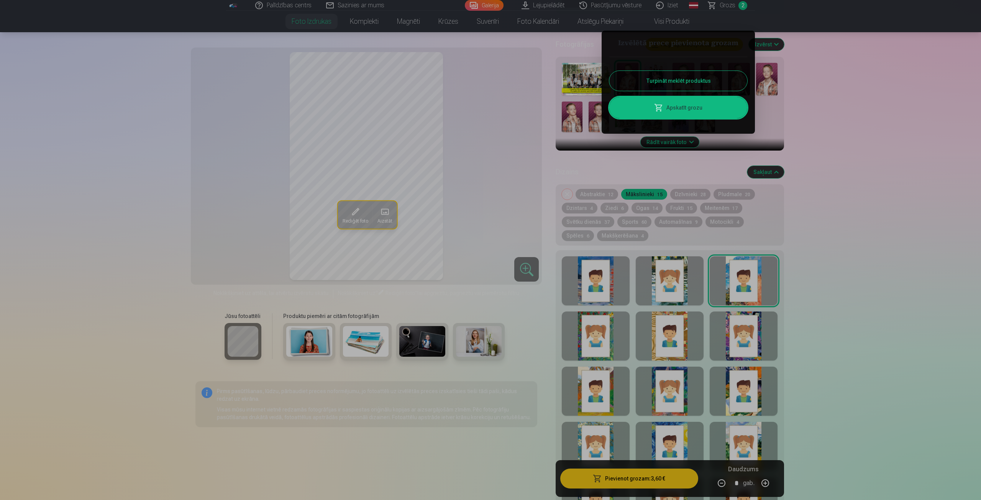
click at [695, 79] on button "Turpināt meklēt produktus" at bounding box center [678, 81] width 138 height 20
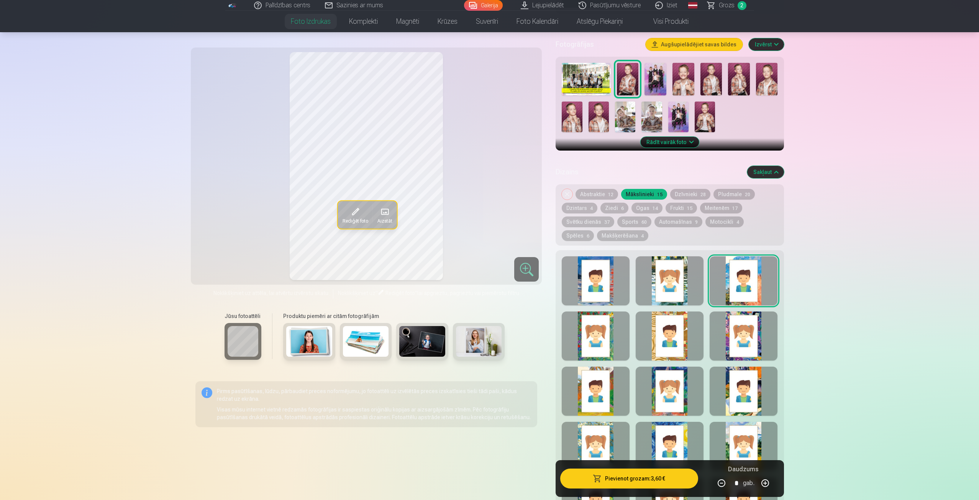
click at [651, 117] on img at bounding box center [651, 117] width 20 height 31
click at [631, 115] on img at bounding box center [625, 117] width 20 height 31
click at [684, 109] on img at bounding box center [678, 117] width 20 height 31
click at [651, 77] on img at bounding box center [655, 79] width 22 height 33
click at [679, 111] on img at bounding box center [678, 117] width 20 height 31
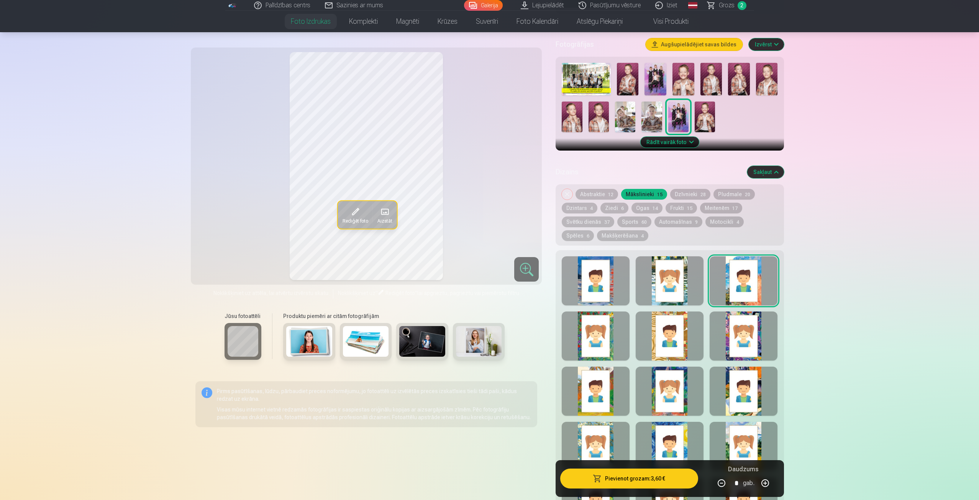
drag, startPoint x: 604, startPoint y: 337, endPoint x: 691, endPoint y: 518, distance: 200.7
drag, startPoint x: 691, startPoint y: 518, endPoint x: 637, endPoint y: 482, distance: 64.4
click at [637, 482] on button "Pievienot grozam : 3,60 €" at bounding box center [629, 479] width 138 height 20
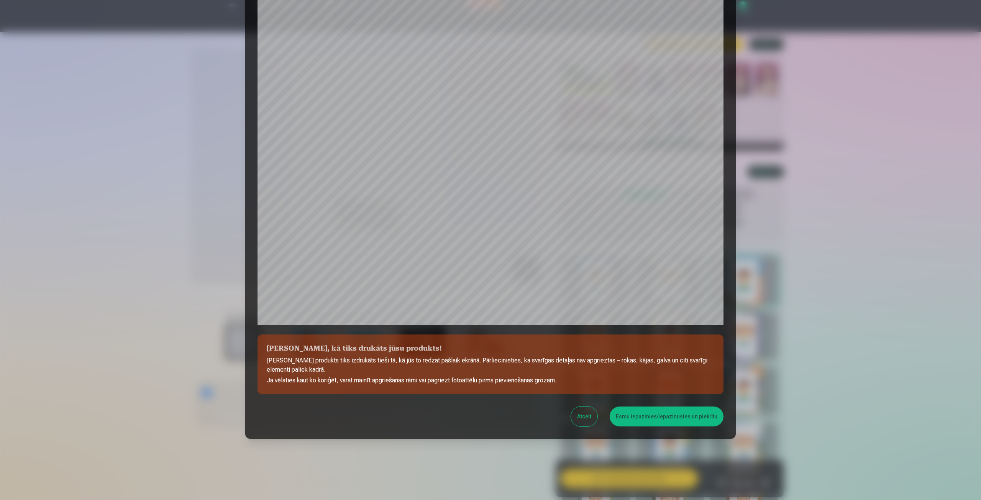
click at [666, 420] on button "Esmu iepazinies/iepazinusies un piekrītu" at bounding box center [667, 417] width 114 height 20
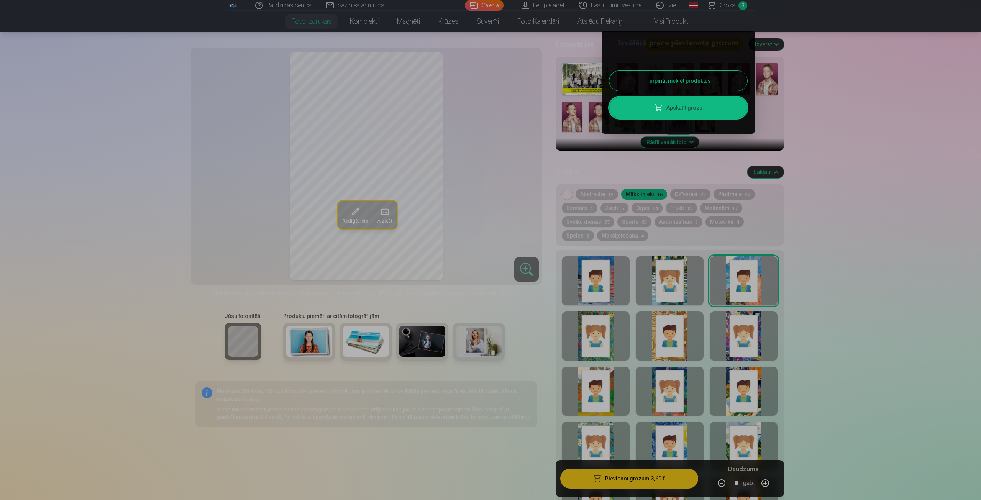
click at [727, 3] on div at bounding box center [490, 250] width 981 height 500
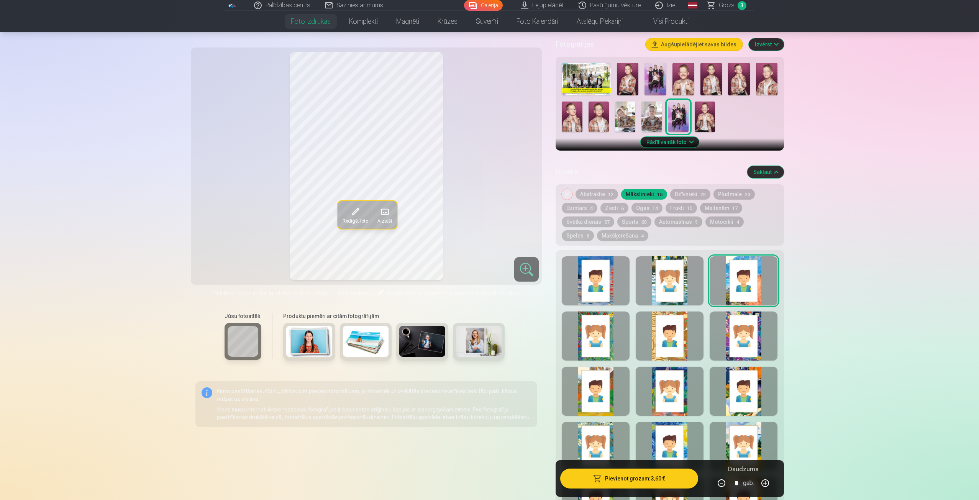
click at [727, 3] on span "Grozs" at bounding box center [727, 5] width 16 height 9
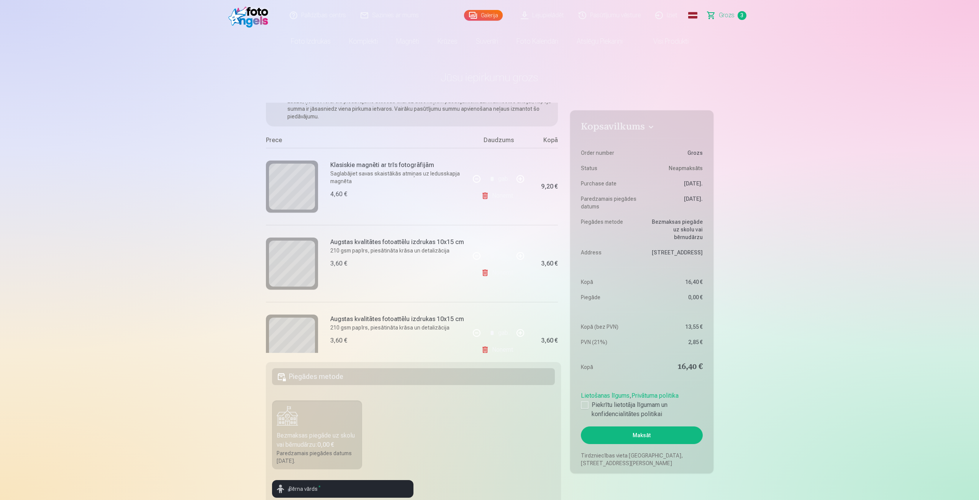
scroll to position [76, 0]
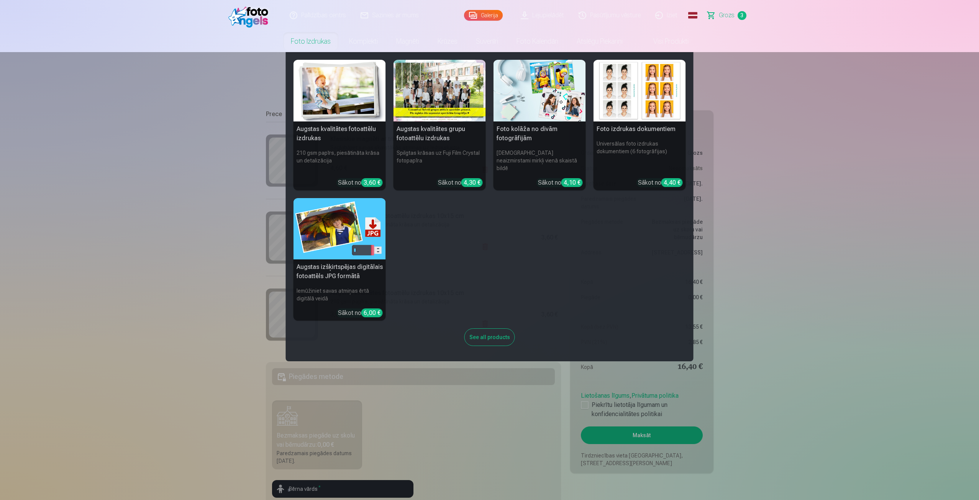
click at [437, 95] on div at bounding box center [440, 91] width 92 height 62
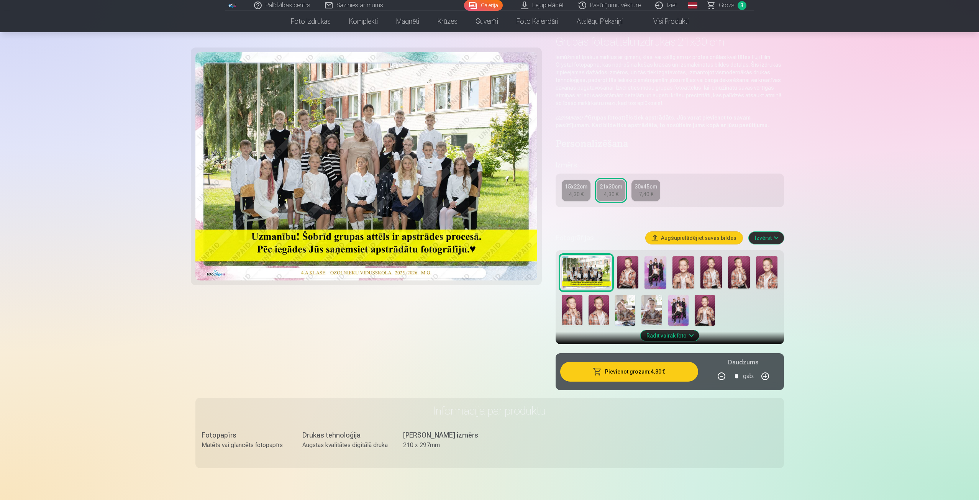
scroll to position [77, 0]
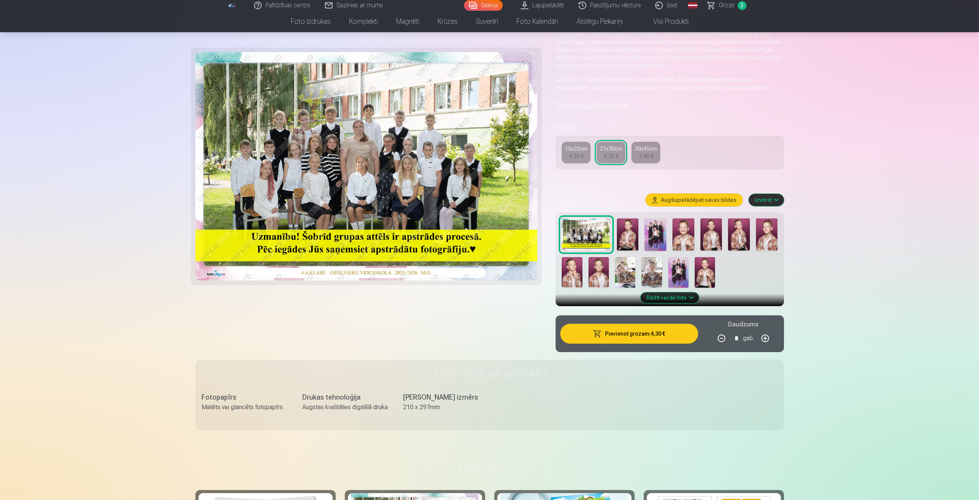
click at [702, 268] on img at bounding box center [705, 272] width 20 height 31
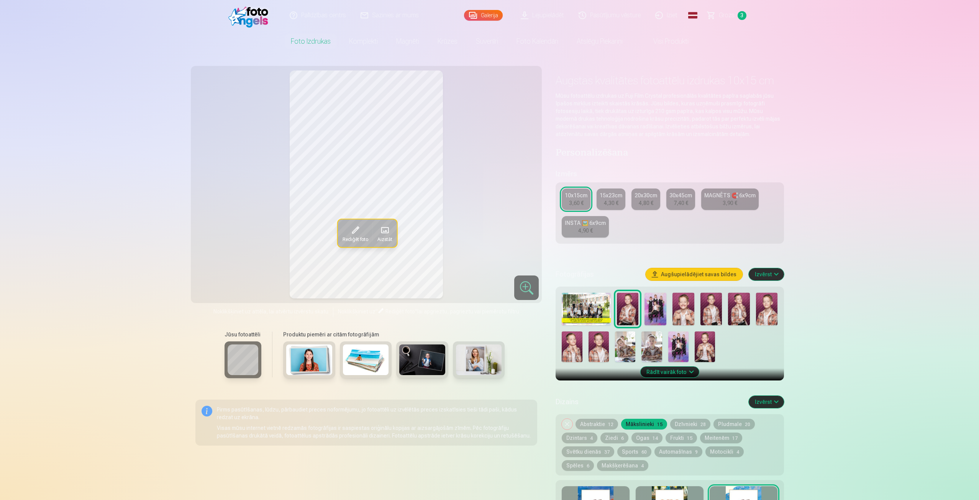
click at [625, 343] on img at bounding box center [625, 346] width 20 height 31
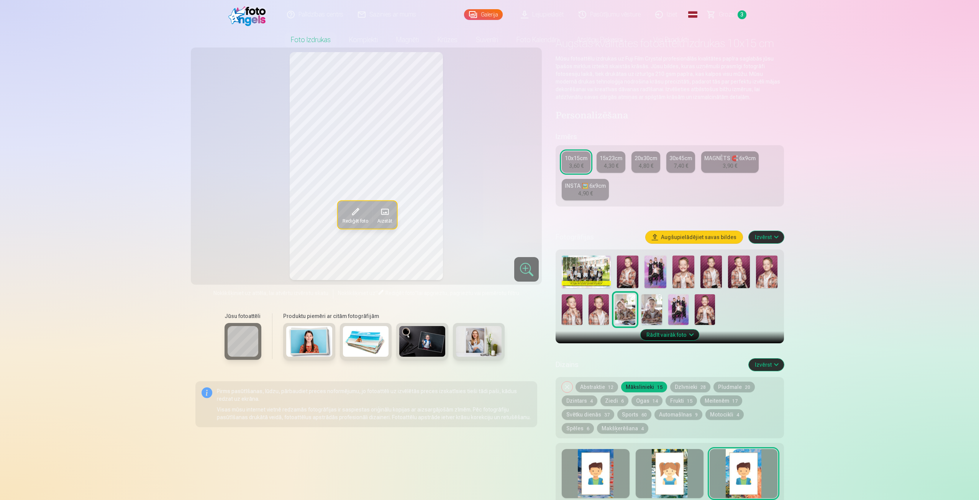
scroll to position [153, 0]
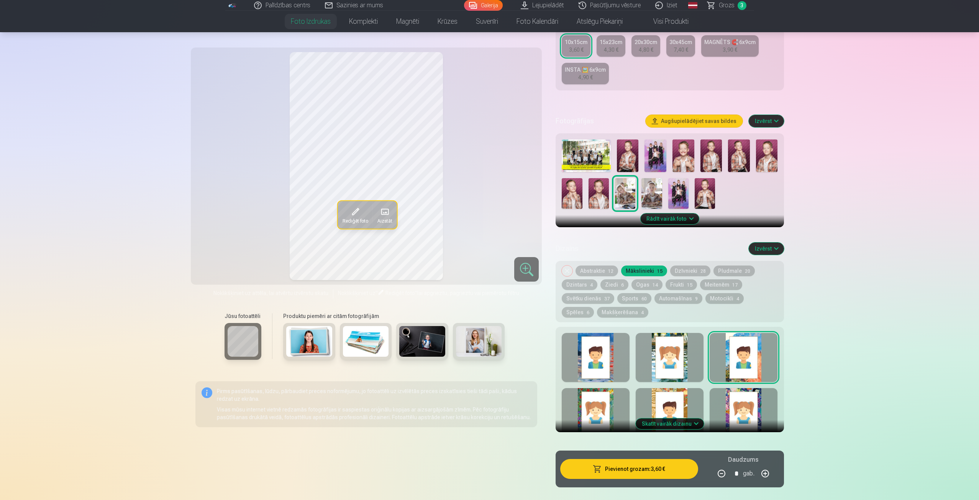
click at [568, 268] on button "Noņemiet dizainu" at bounding box center [567, 271] width 11 height 11
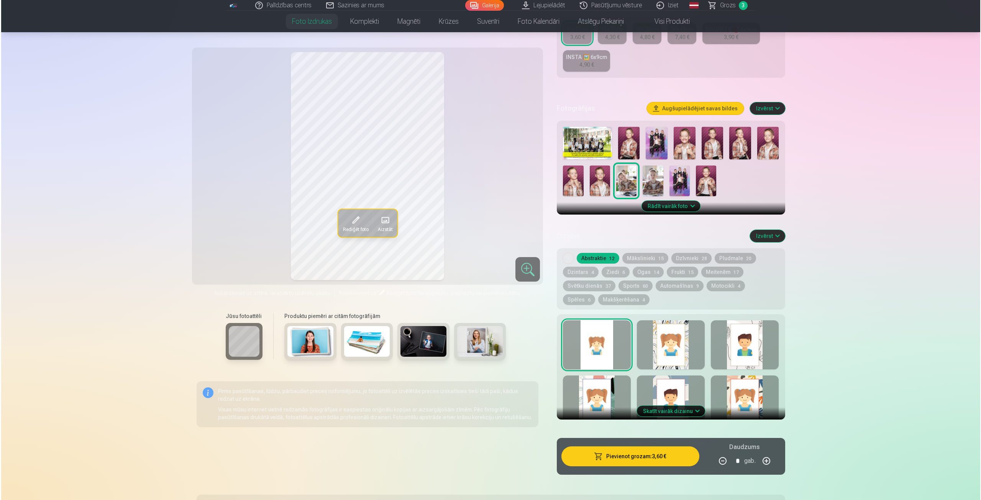
scroll to position [166, 0]
click at [630, 455] on button "Pievienot grozam : 3,60 €" at bounding box center [629, 457] width 138 height 20
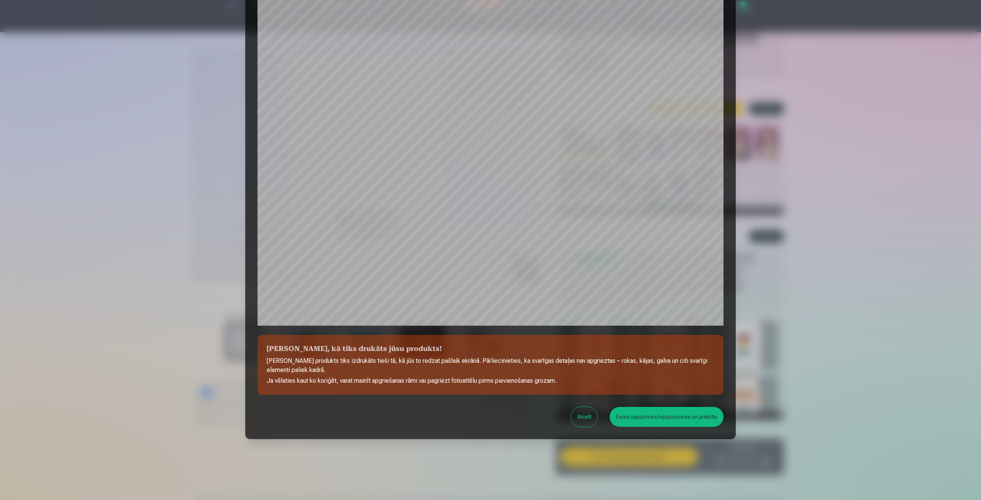
scroll to position [52, 0]
click at [661, 412] on button "Esmu iepazinies/iepazinusies un piekrītu" at bounding box center [667, 417] width 114 height 20
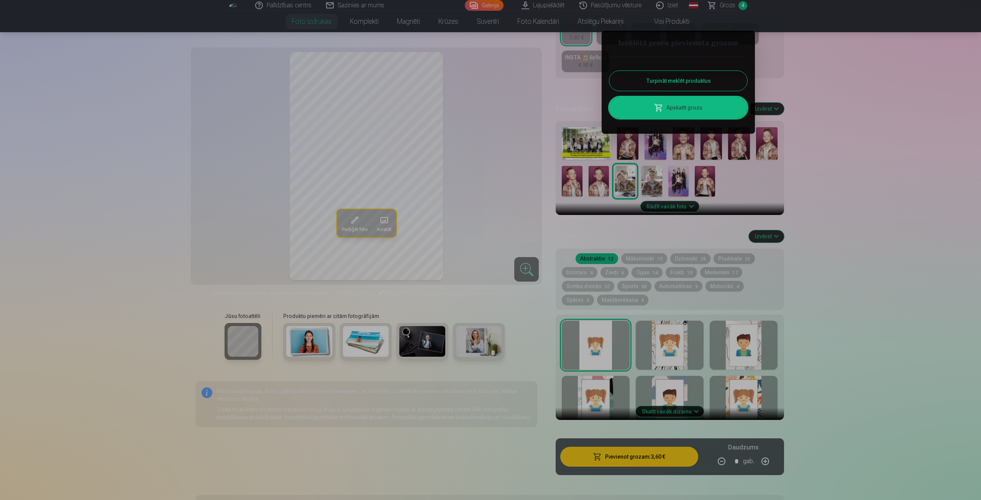
click at [703, 111] on link "Apskatīt grozu" at bounding box center [678, 107] width 138 height 21
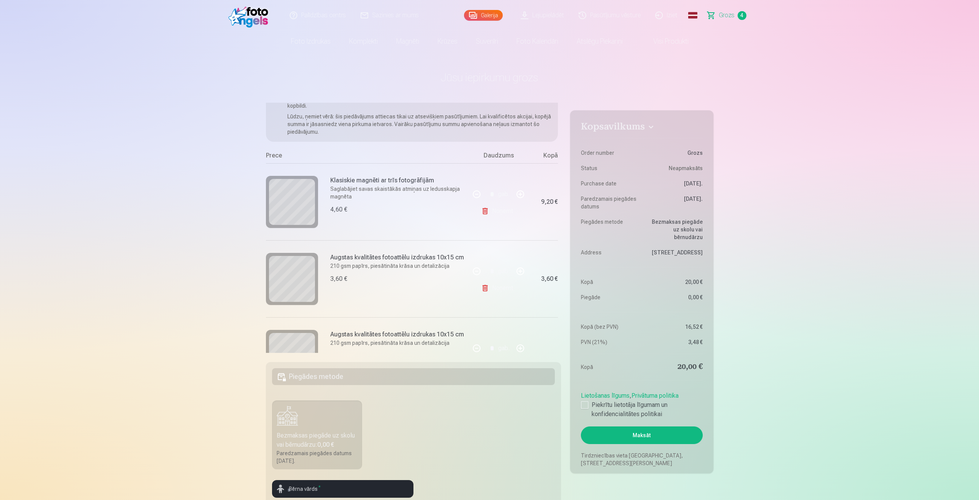
scroll to position [153, 0]
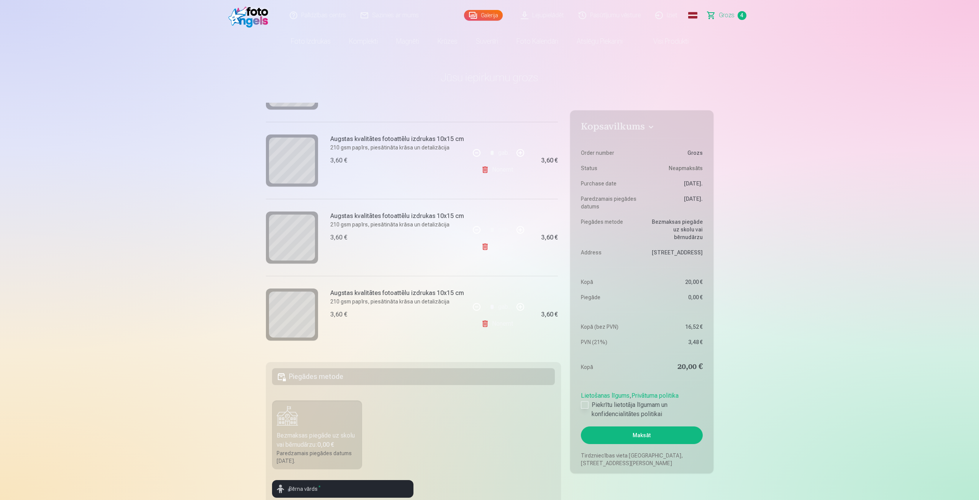
click at [585, 405] on div at bounding box center [585, 405] width 8 height 8
click at [631, 435] on button "Maksāt" at bounding box center [641, 435] width 121 height 18
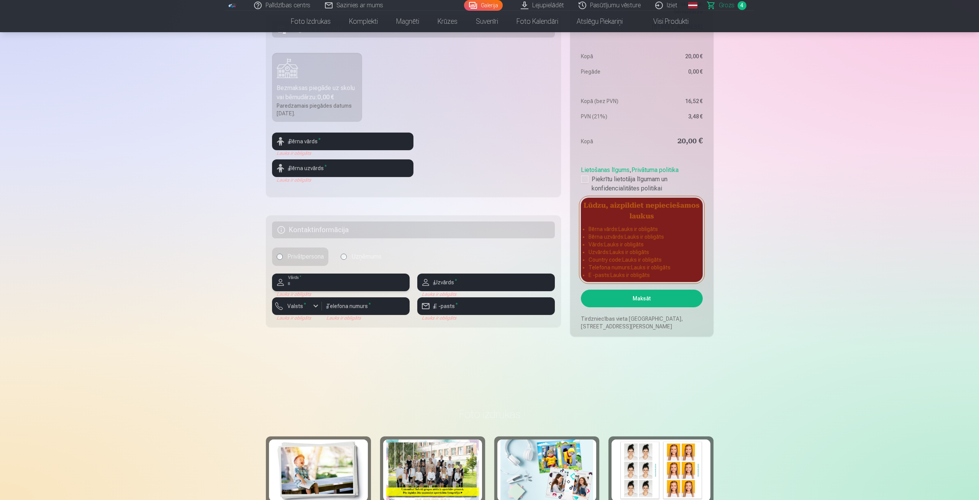
scroll to position [265, 0]
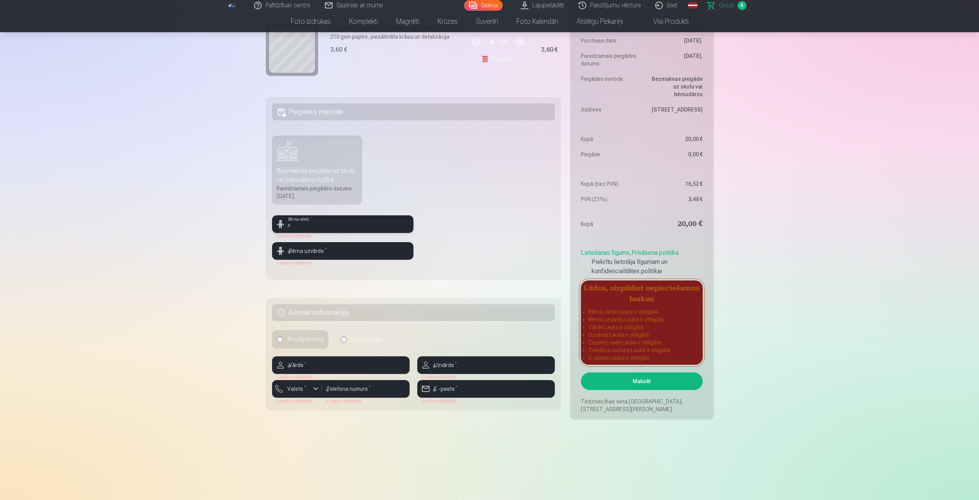
click at [305, 231] on input "text" at bounding box center [342, 224] width 141 height 18
type input "*"
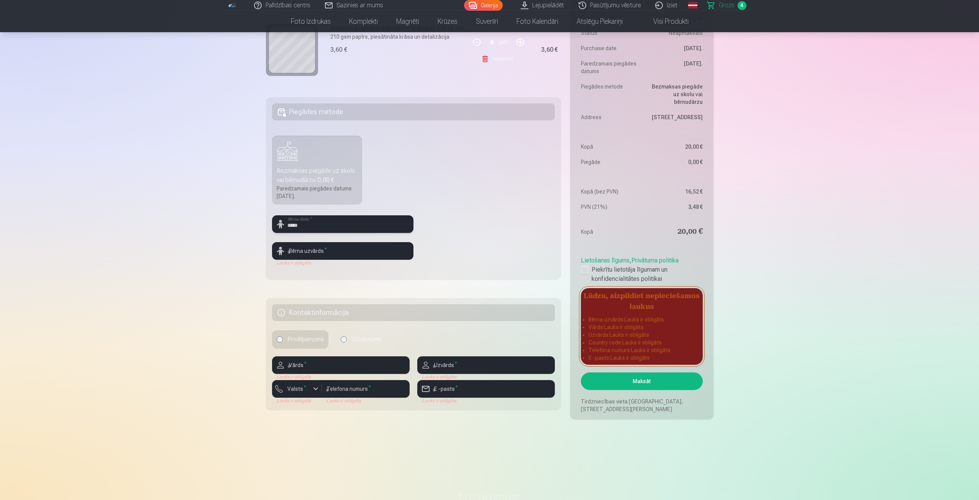
type input "*****"
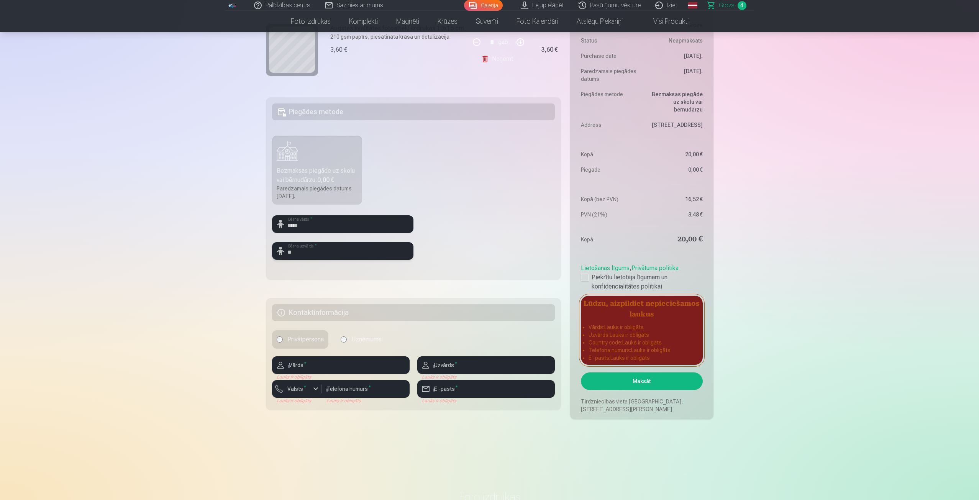
type input "*"
type input "*******"
click at [305, 367] on input "text" at bounding box center [341, 365] width 138 height 18
type input "***"
click at [443, 370] on input "text" at bounding box center [486, 365] width 138 height 18
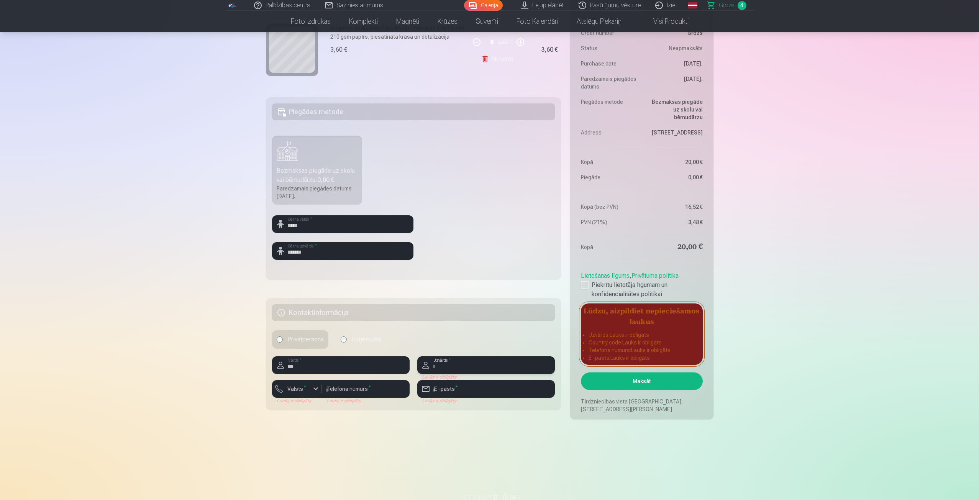
type input "*******"
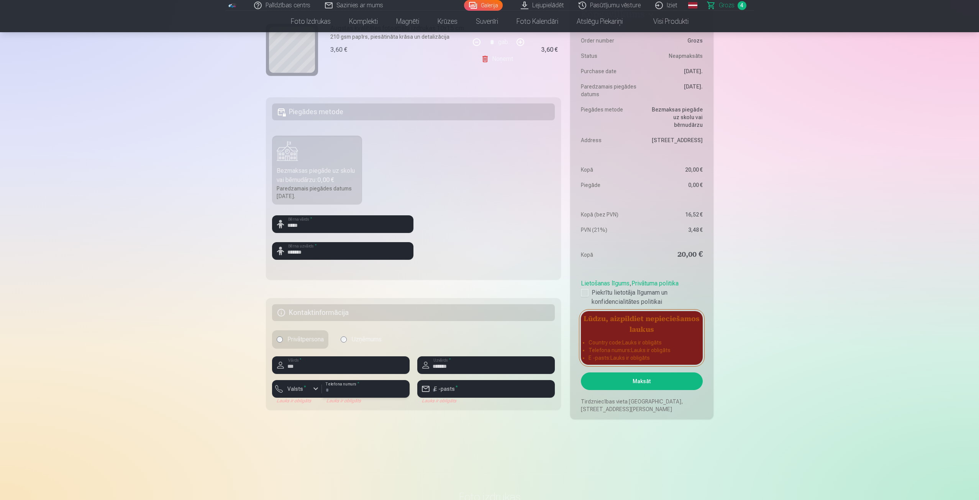
click at [362, 389] on input "number" at bounding box center [366, 389] width 88 height 18
click at [315, 389] on div "button" at bounding box center [315, 388] width 9 height 9
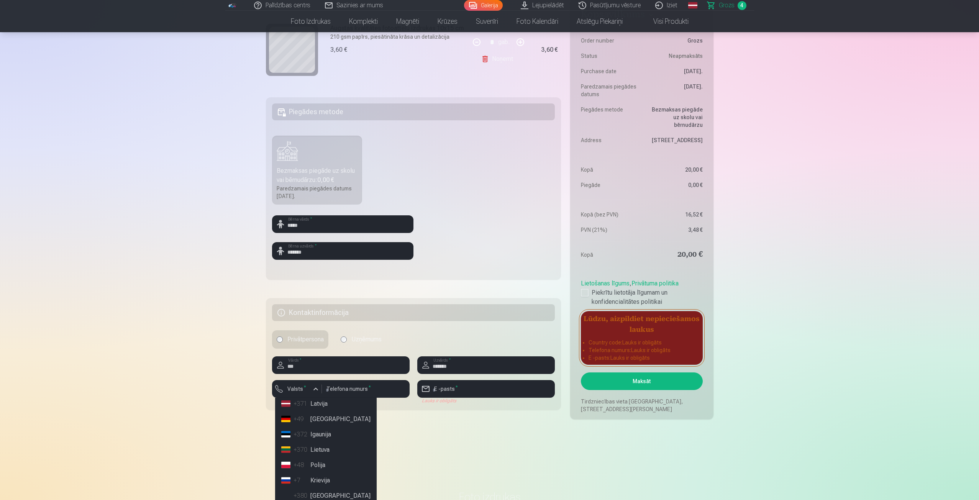
scroll to position [0, 0]
click at [313, 422] on li "+371 Latvija" at bounding box center [325, 425] width 95 height 15
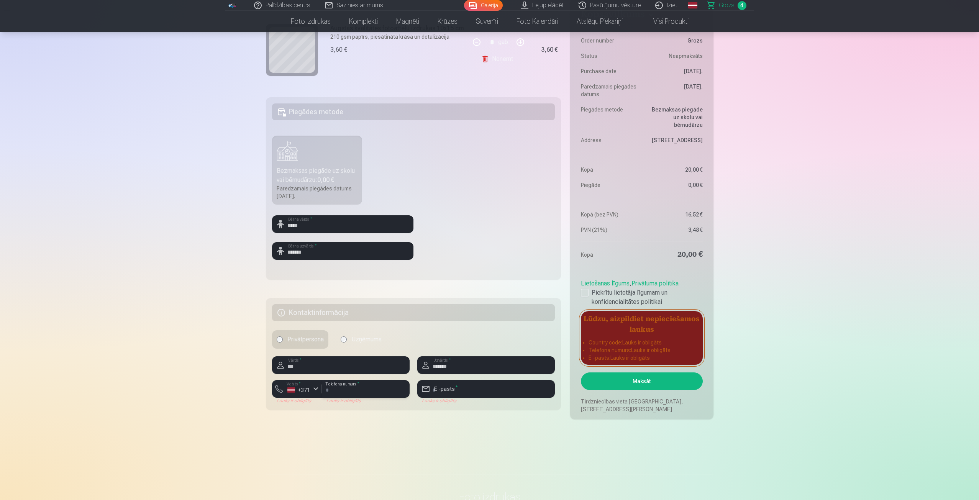
click at [339, 391] on input "number" at bounding box center [366, 389] width 88 height 18
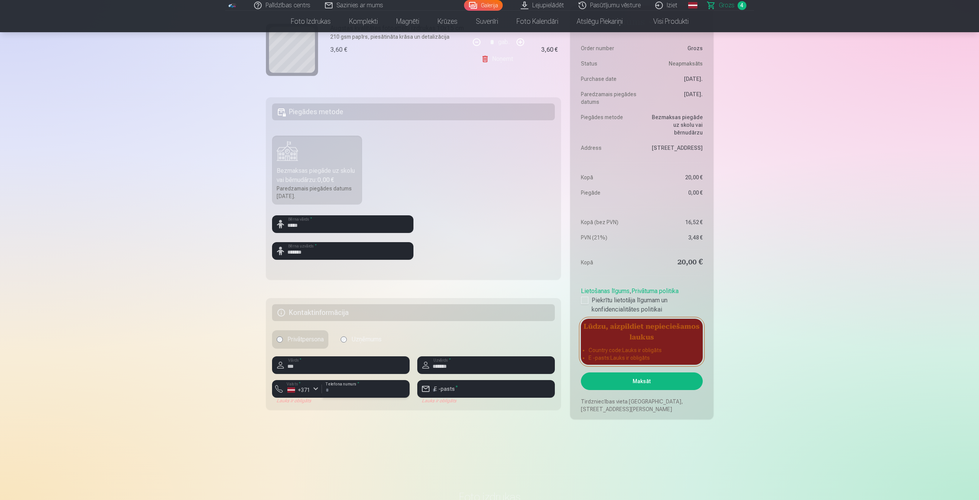
type input "********"
click at [452, 384] on input "email" at bounding box center [486, 389] width 138 height 18
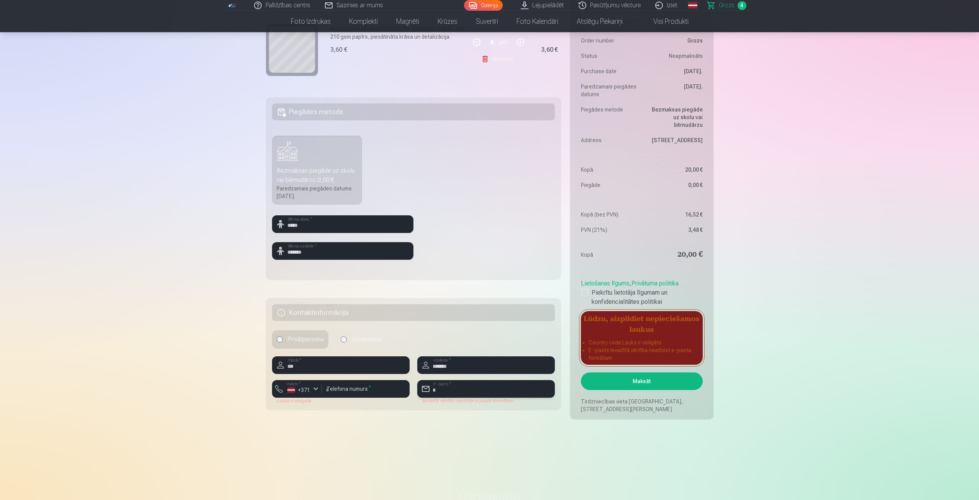
type input "**********"
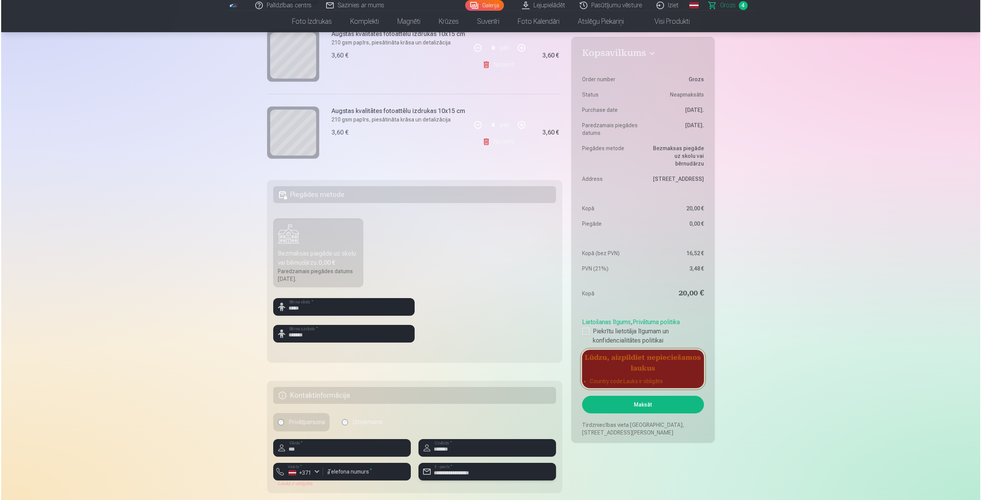
scroll to position [226, 0]
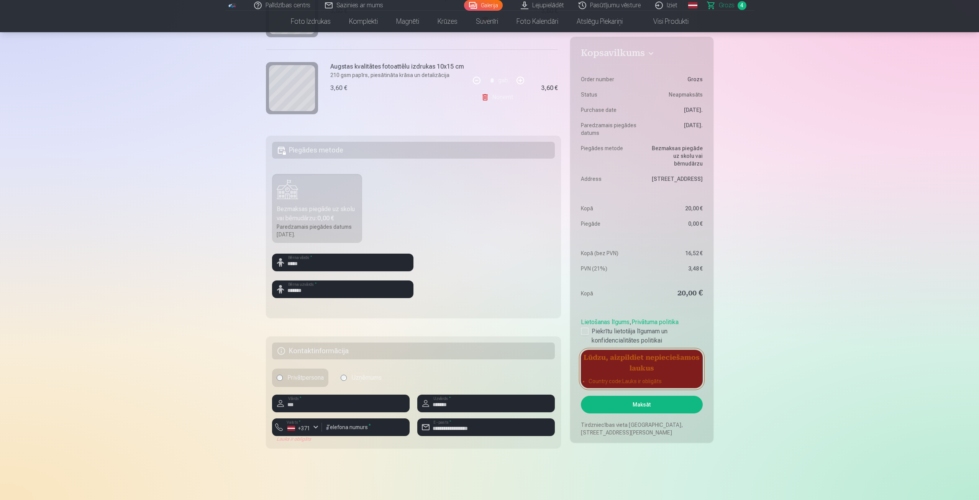
click at [655, 405] on button "Maksāt" at bounding box center [641, 405] width 121 height 18
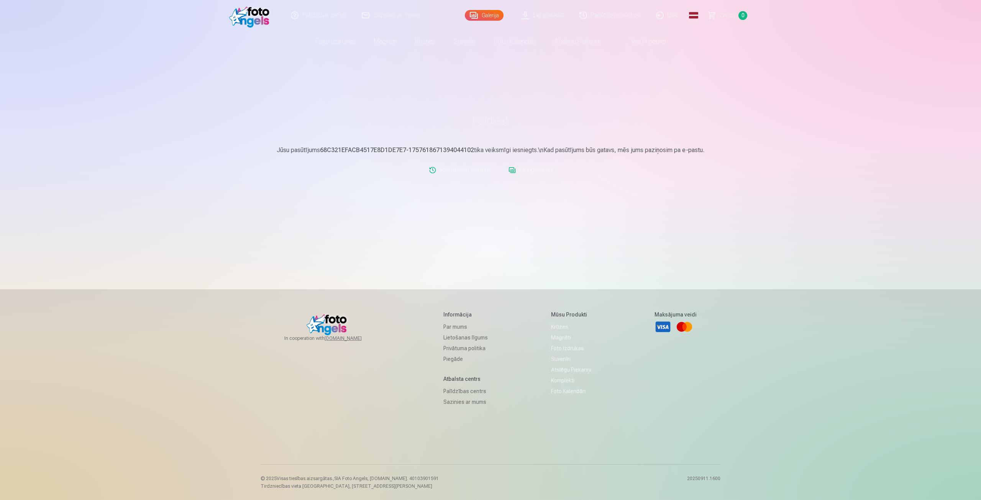
click at [728, 15] on span "Grozs" at bounding box center [728, 15] width 16 height 9
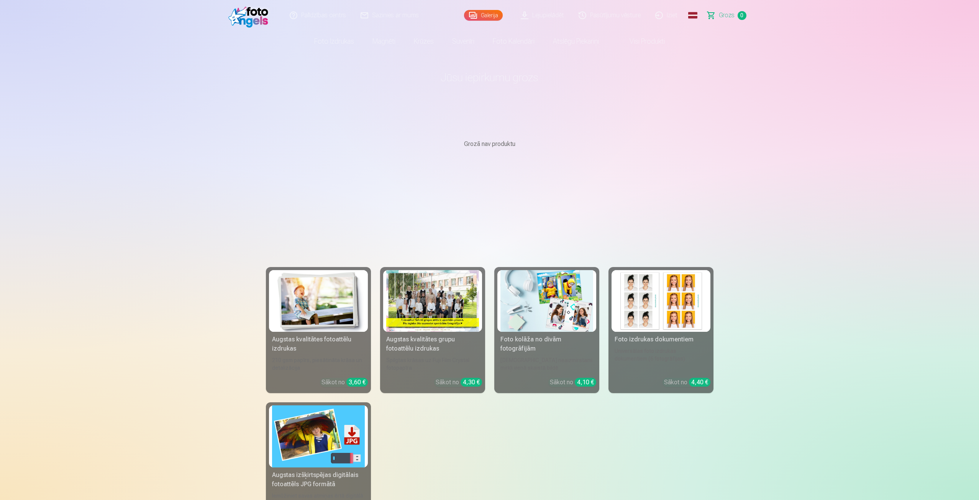
click at [609, 15] on link "Pasūtījumu vēsture" at bounding box center [610, 15] width 77 height 31
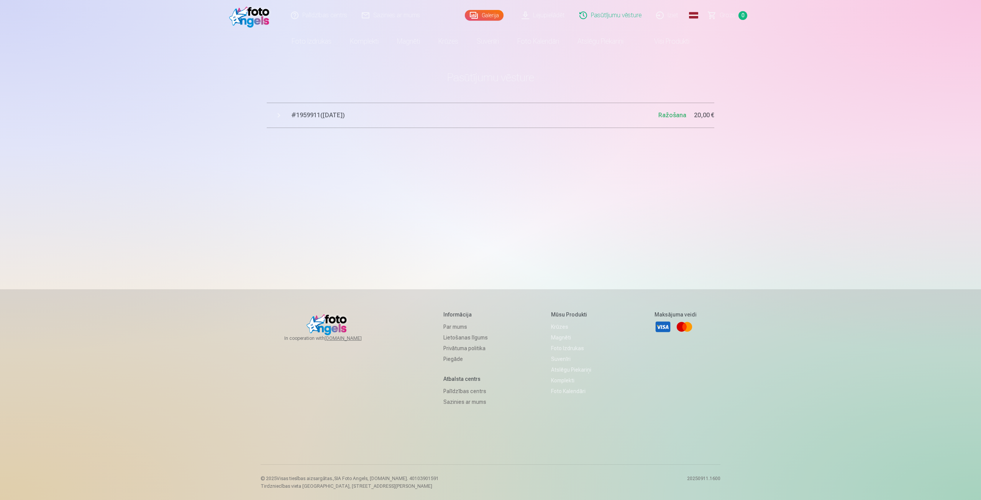
click at [336, 116] on span "# 1959911 ( [DATE] )" at bounding box center [474, 115] width 367 height 9
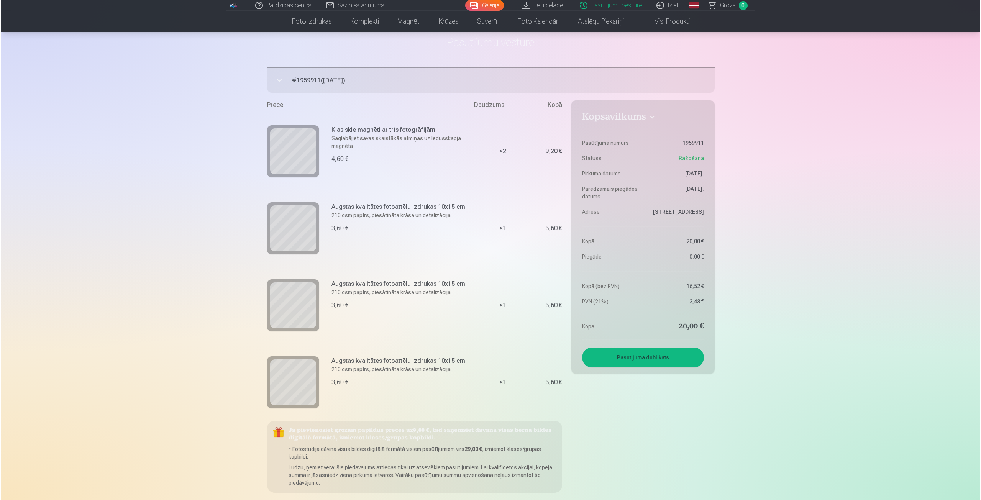
scroll to position [38, 0]
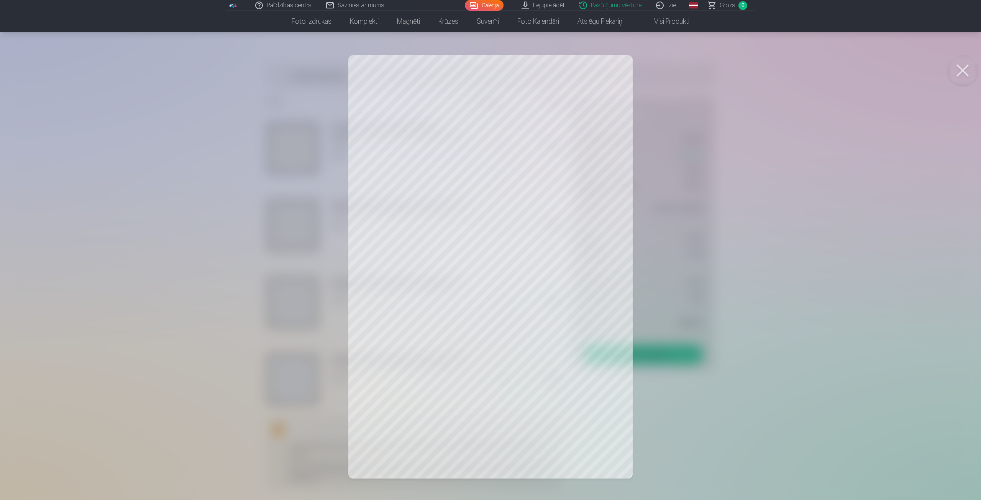
click at [678, 4] on link "Iziet" at bounding box center [667, 5] width 37 height 11
